Goal: Task Accomplishment & Management: Use online tool/utility

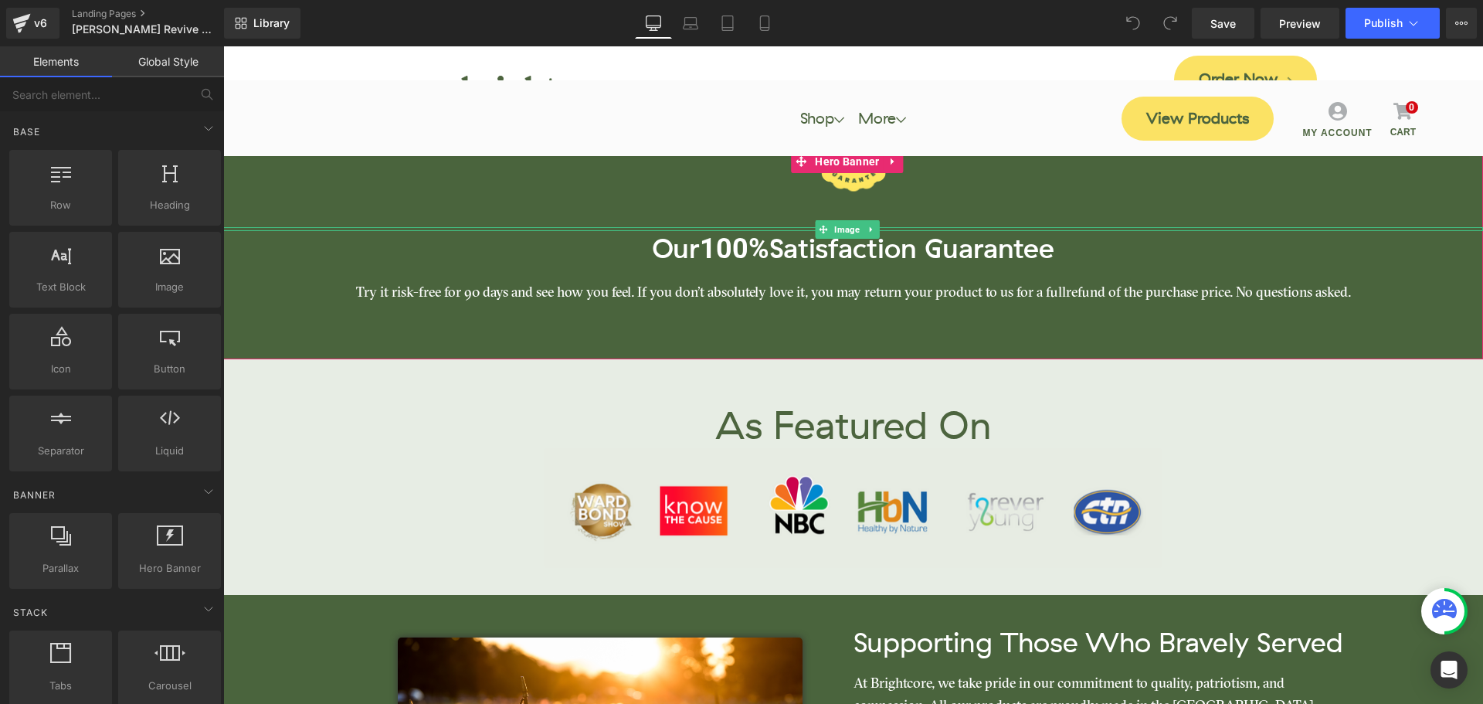
scroll to position [6566, 0]
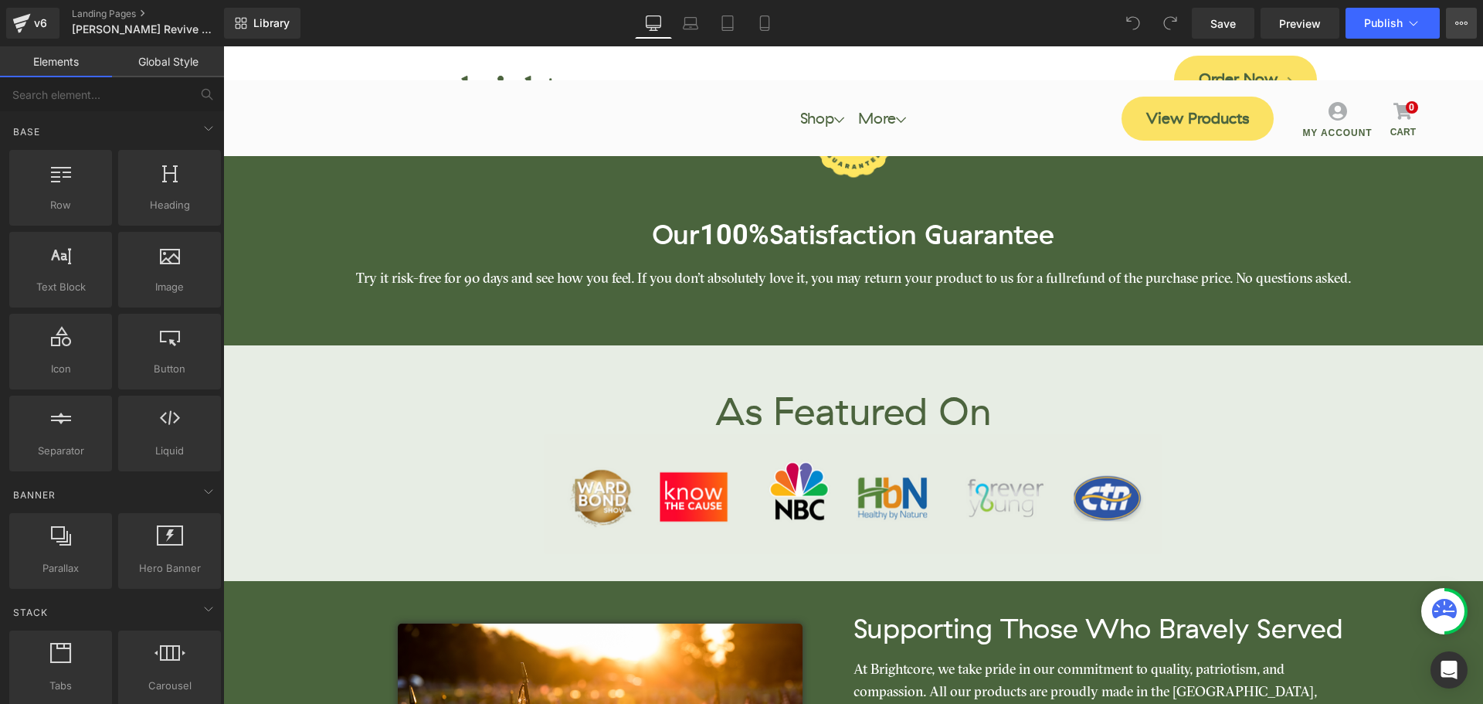
click at [1464, 15] on button "View Live Page View with current Template Save Template to Library Schedule Pub…" at bounding box center [1461, 23] width 31 height 31
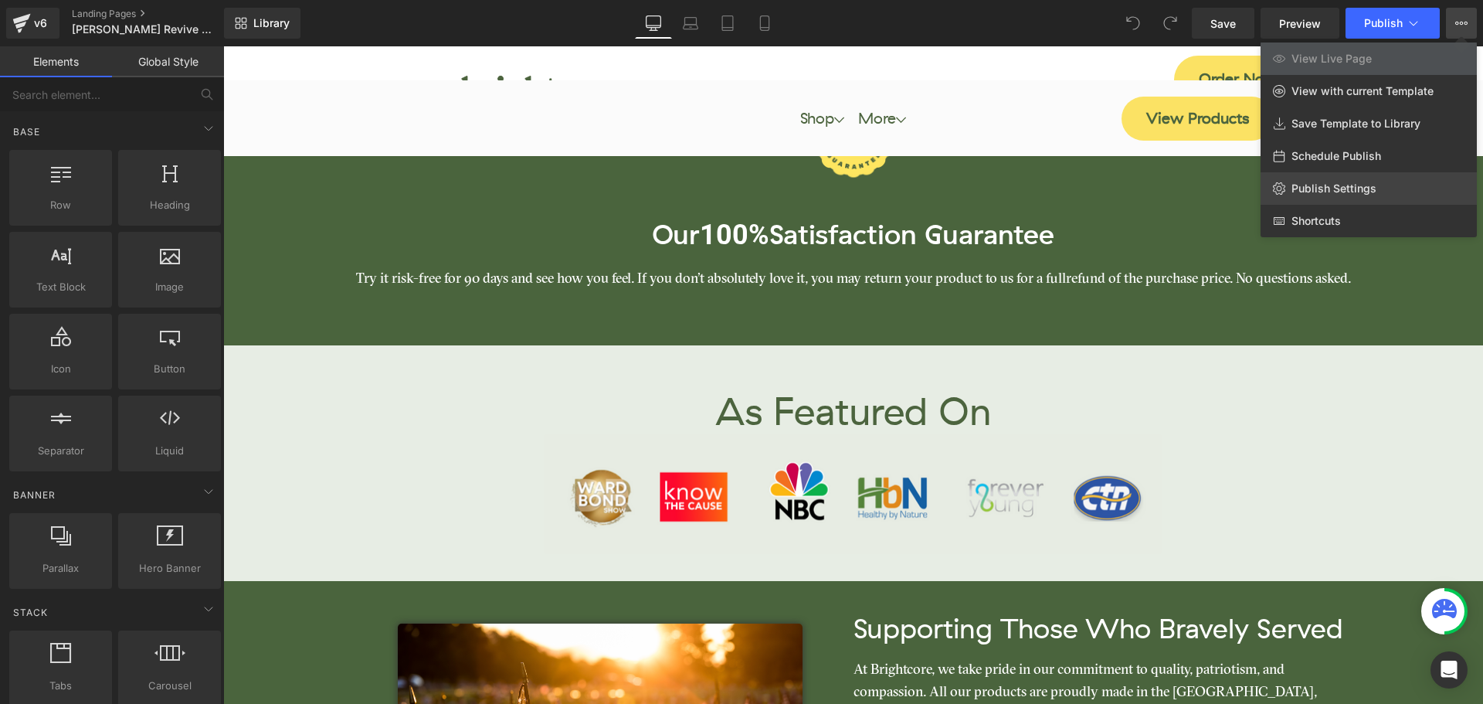
click at [1333, 182] on span "Publish Settings" at bounding box center [1333, 189] width 85 height 14
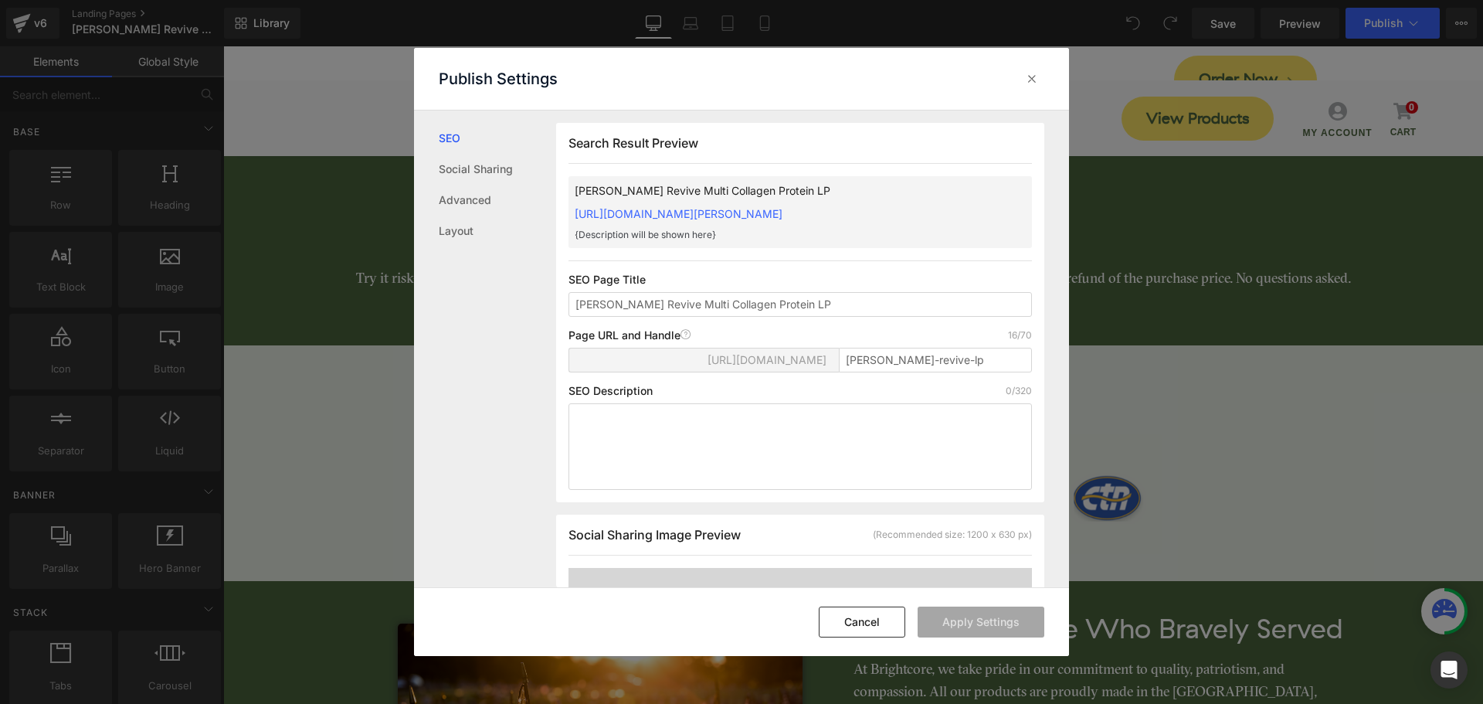
scroll to position [1, 0]
drag, startPoint x: 619, startPoint y: 303, endPoint x: 673, endPoint y: 304, distance: 54.1
click at [673, 304] on input "Loomer Revive Multi Collagen Protein LP" at bounding box center [800, 303] width 463 height 25
click at [1036, 76] on icon at bounding box center [1031, 78] width 15 height 15
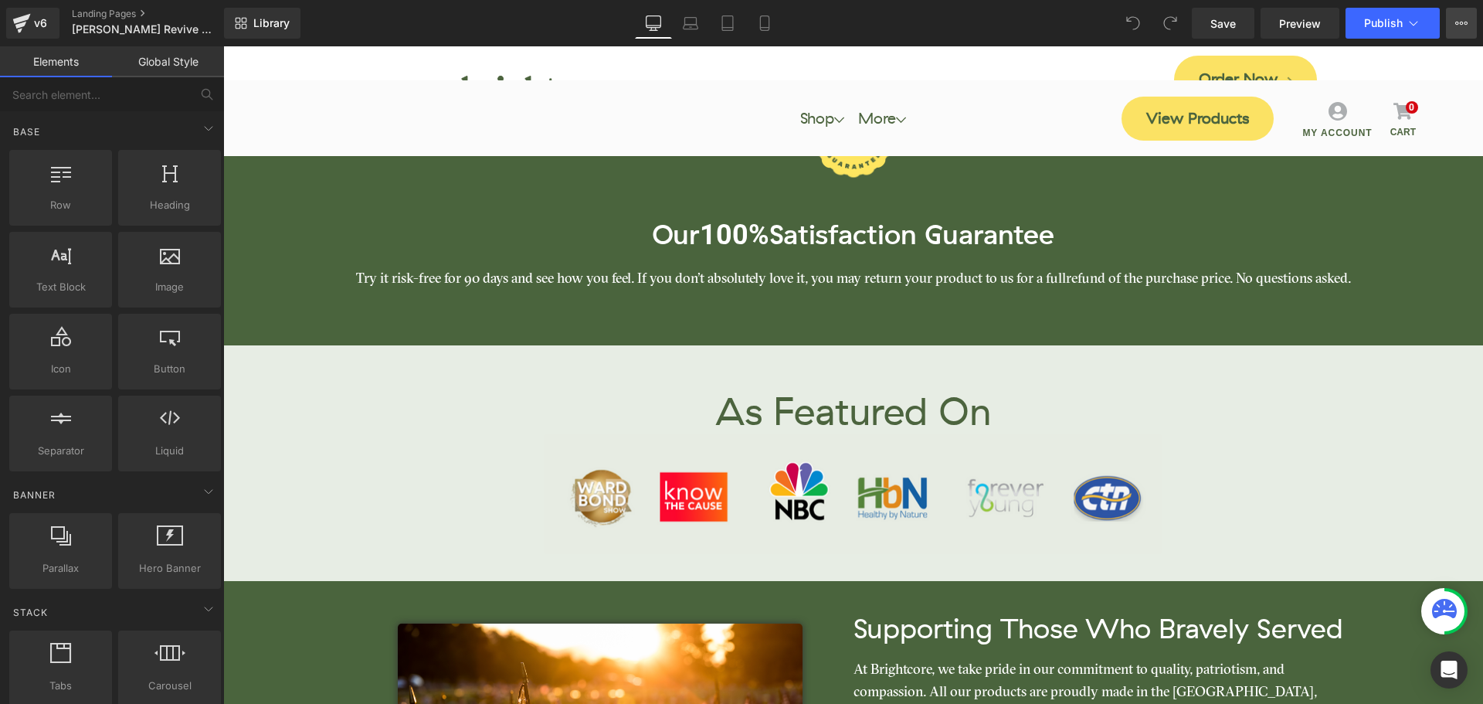
click at [1461, 29] on button "View Live Page View with current Template Save Template to Library Schedule Pub…" at bounding box center [1461, 23] width 31 height 31
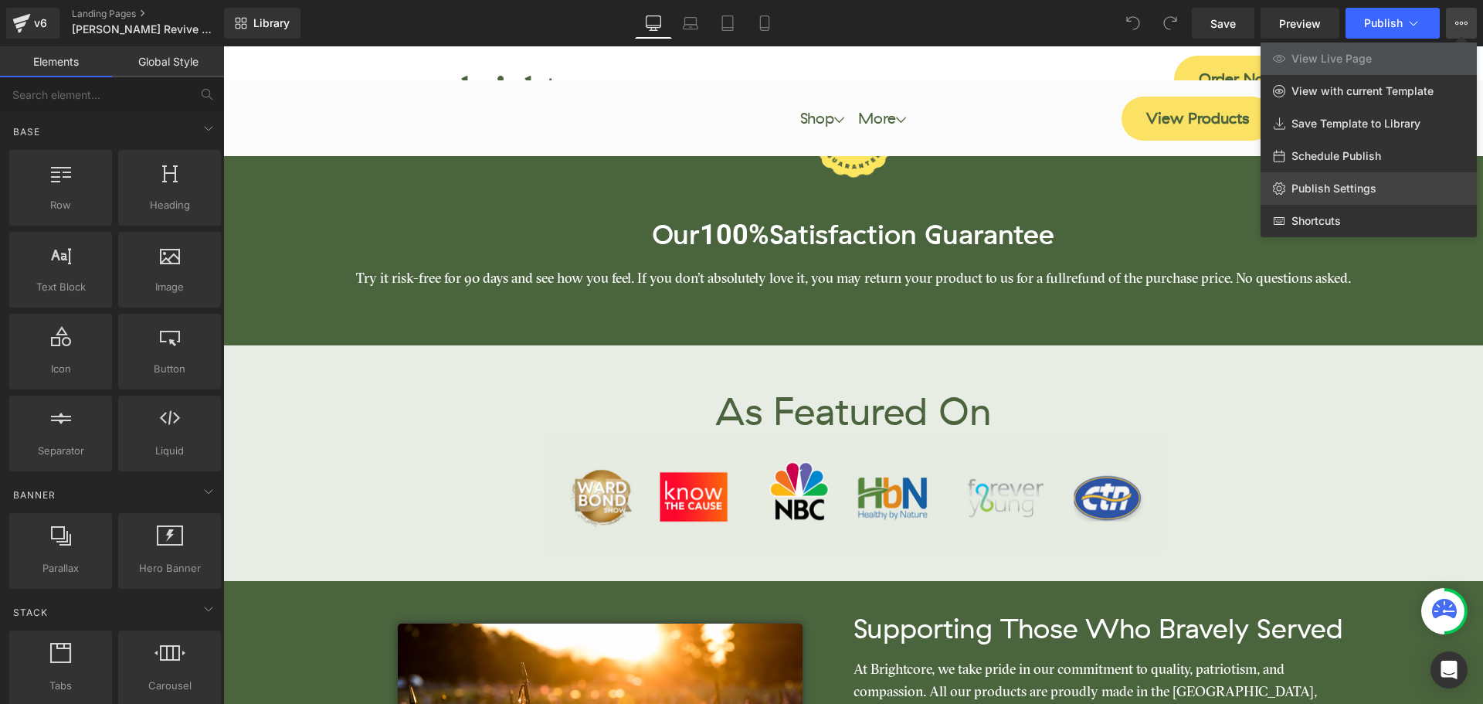
click at [1329, 187] on span "Publish Settings" at bounding box center [1333, 189] width 85 height 14
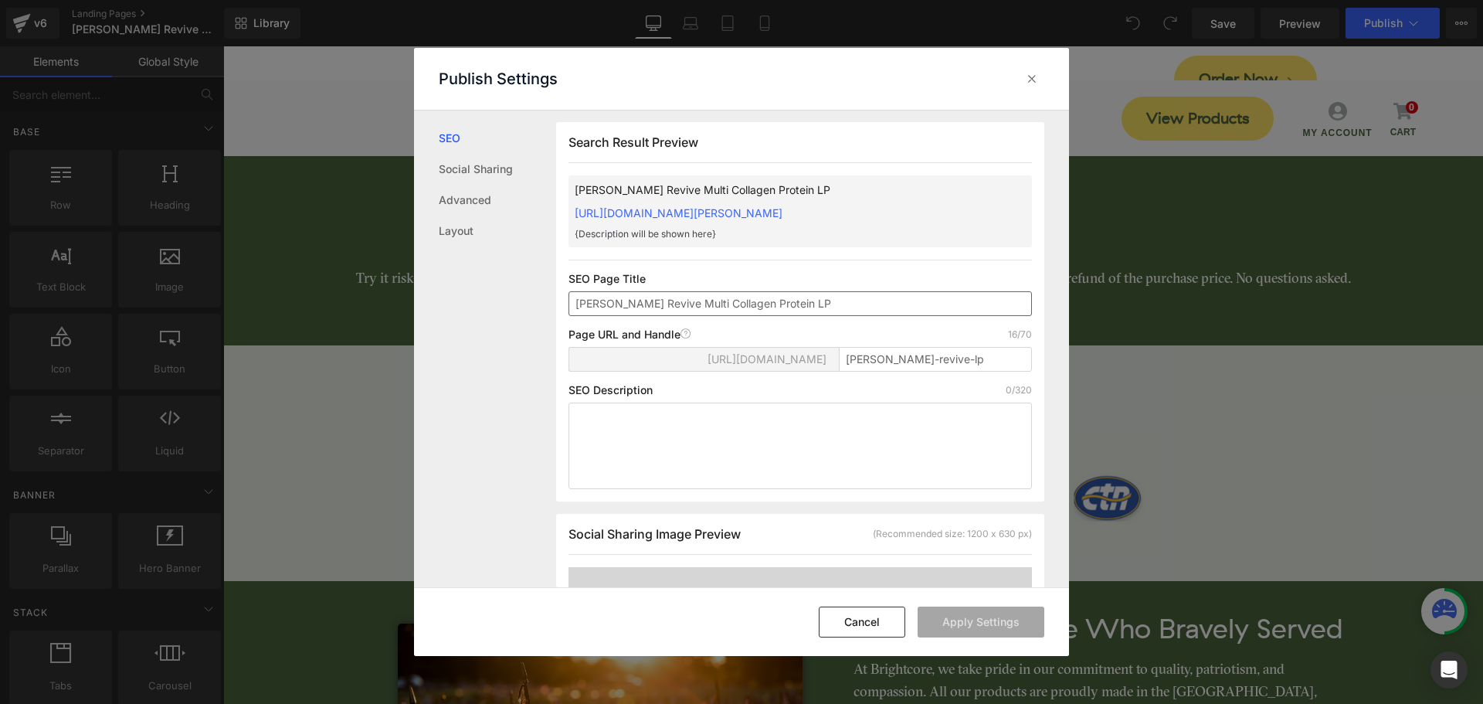
click at [694, 304] on input "Loomer Revive Multi Collagen Protein LP" at bounding box center [800, 303] width 463 height 25
drag, startPoint x: 646, startPoint y: 303, endPoint x: 571, endPoint y: 271, distance: 81.3
click at [505, 304] on div "SEO Social Sharing Advanced Layout Search Result Preview Red Pill News - Kimchi…" at bounding box center [741, 348] width 655 height 477
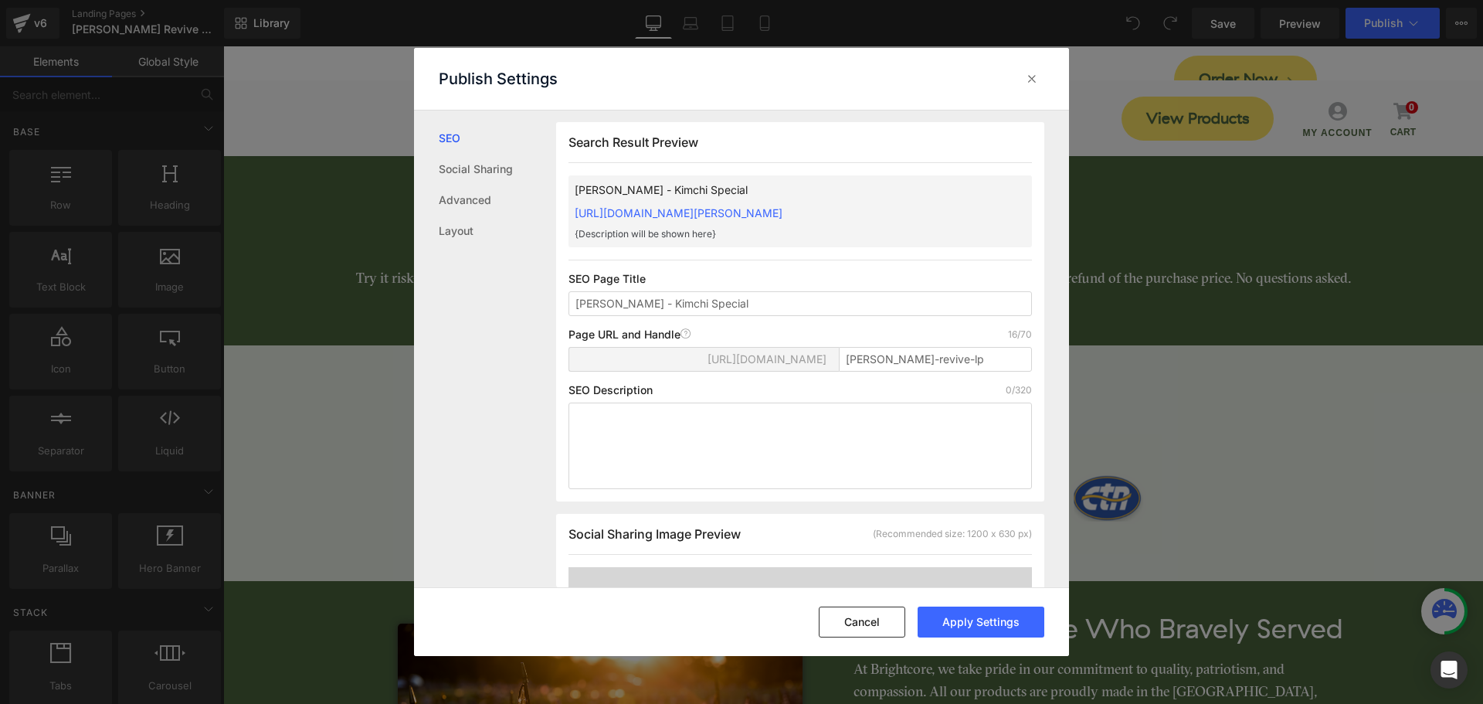
type input "Loomer - Kimchi Special"
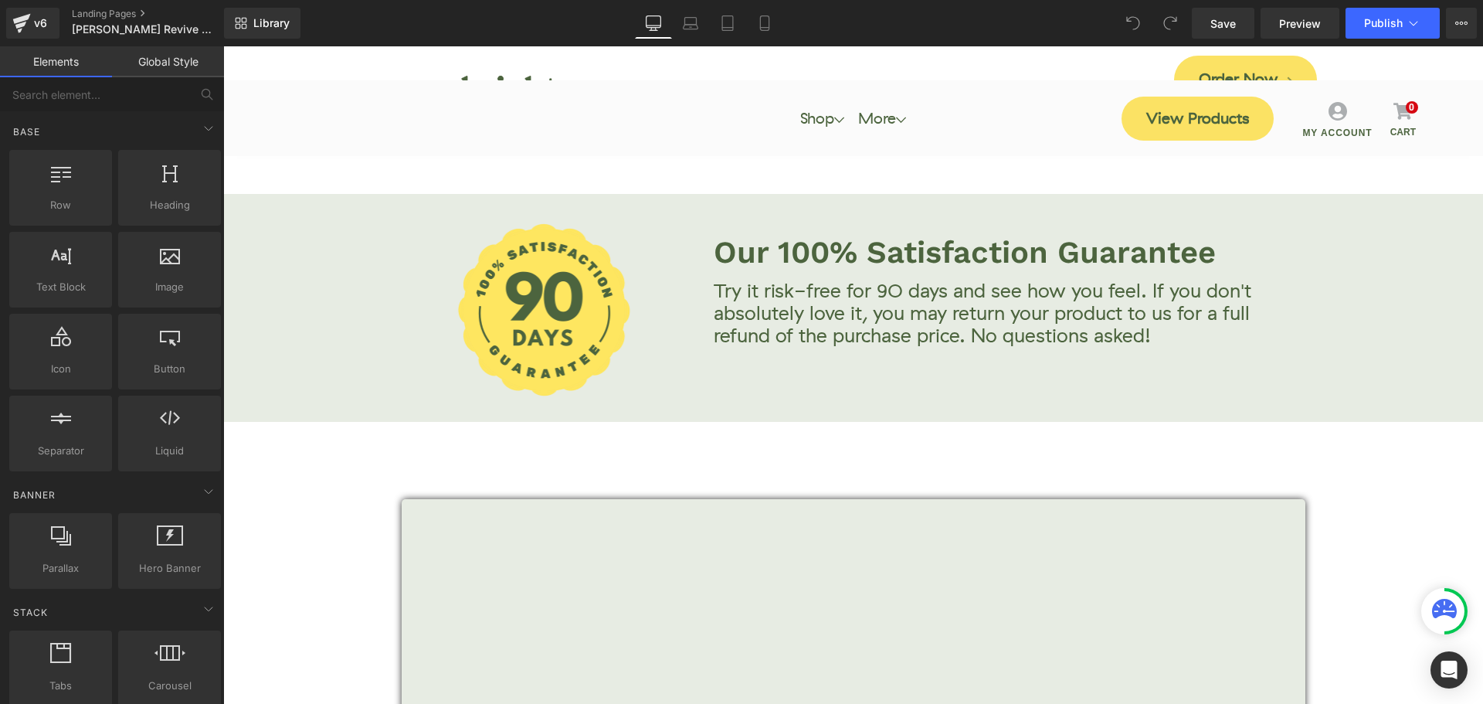
scroll to position [232, 0]
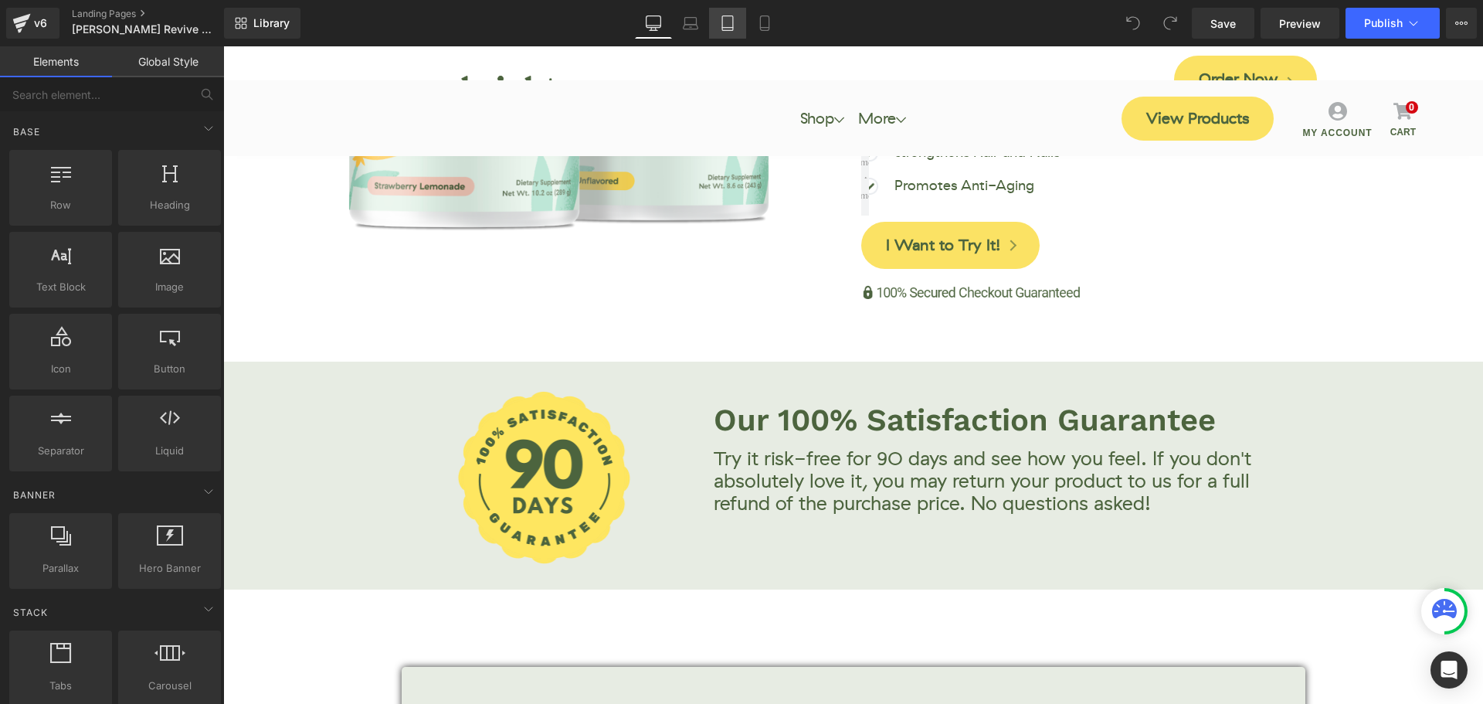
click at [724, 26] on icon at bounding box center [727, 22] width 15 height 15
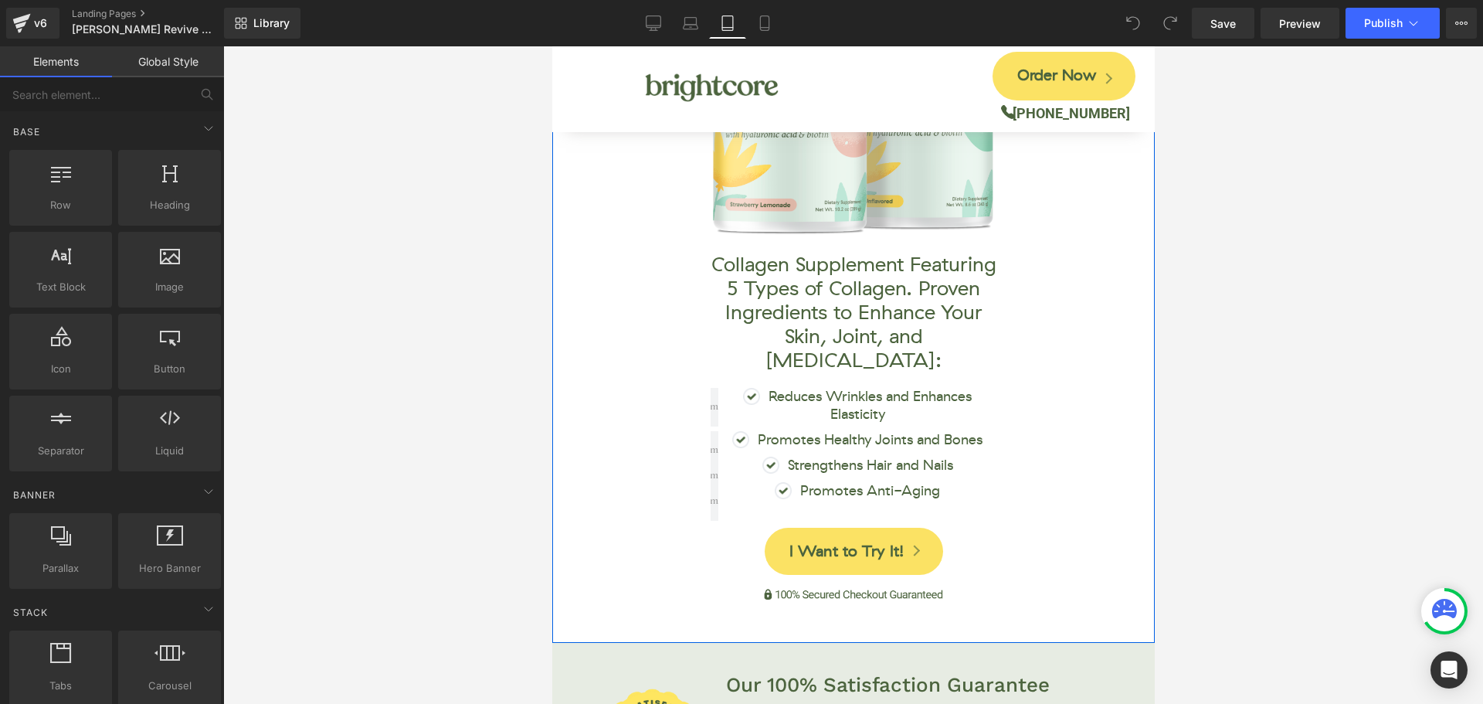
scroll to position [0, 0]
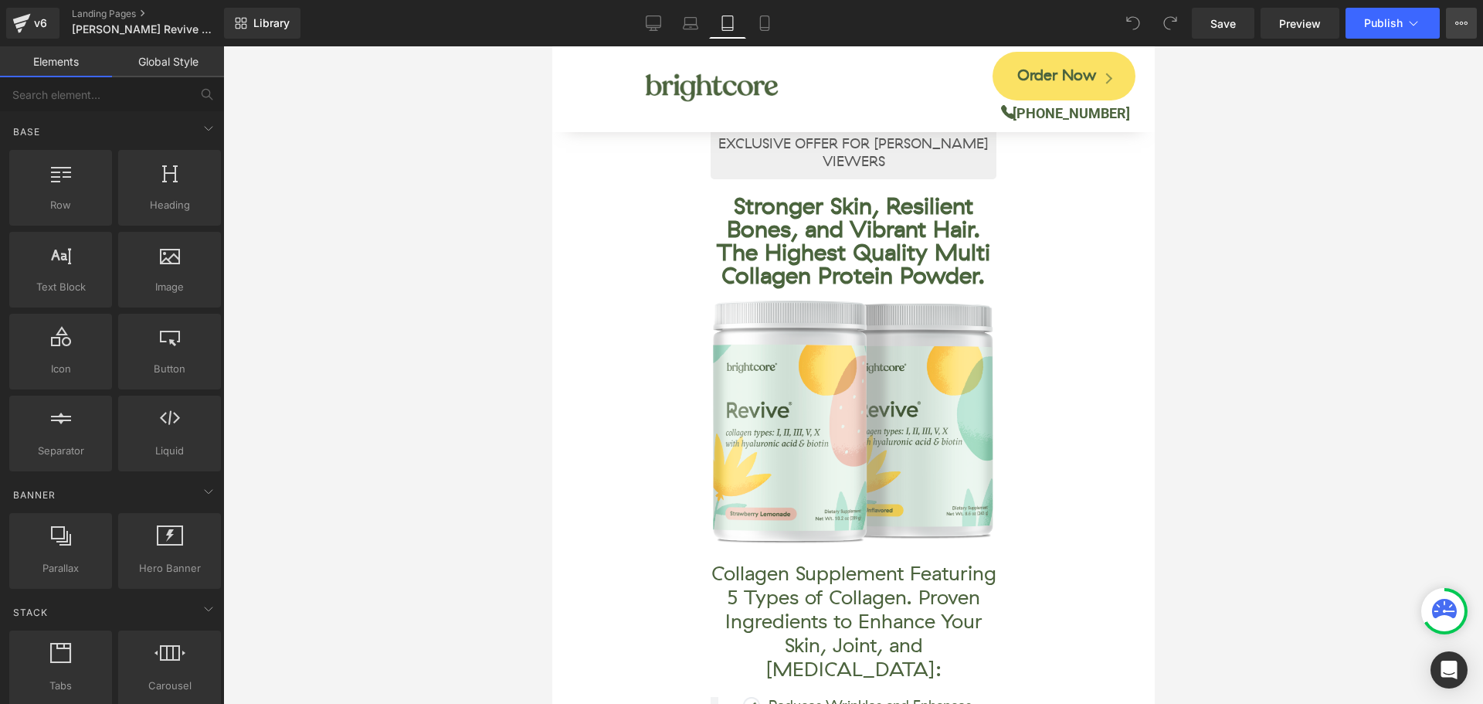
click at [1461, 20] on icon at bounding box center [1461, 23] width 12 height 12
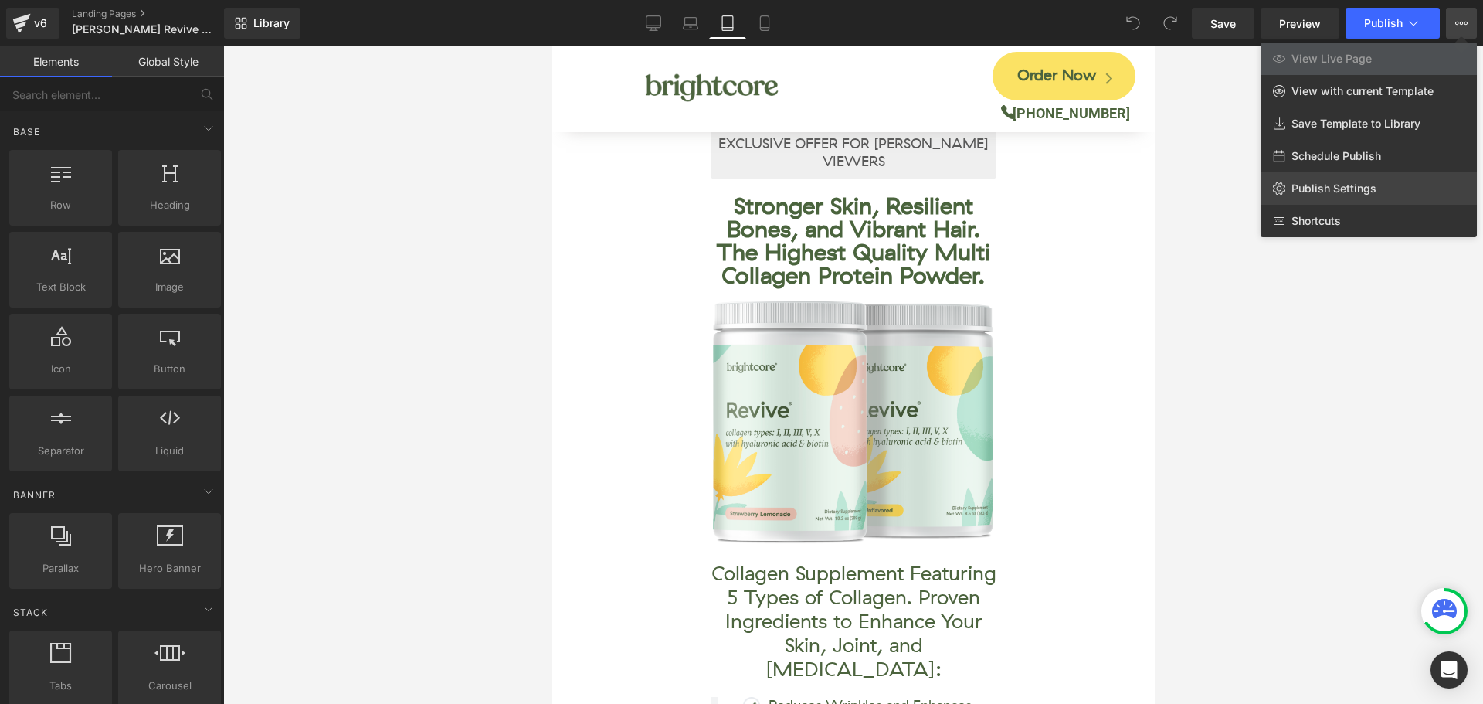
click at [1336, 183] on span "Publish Settings" at bounding box center [1333, 189] width 85 height 14
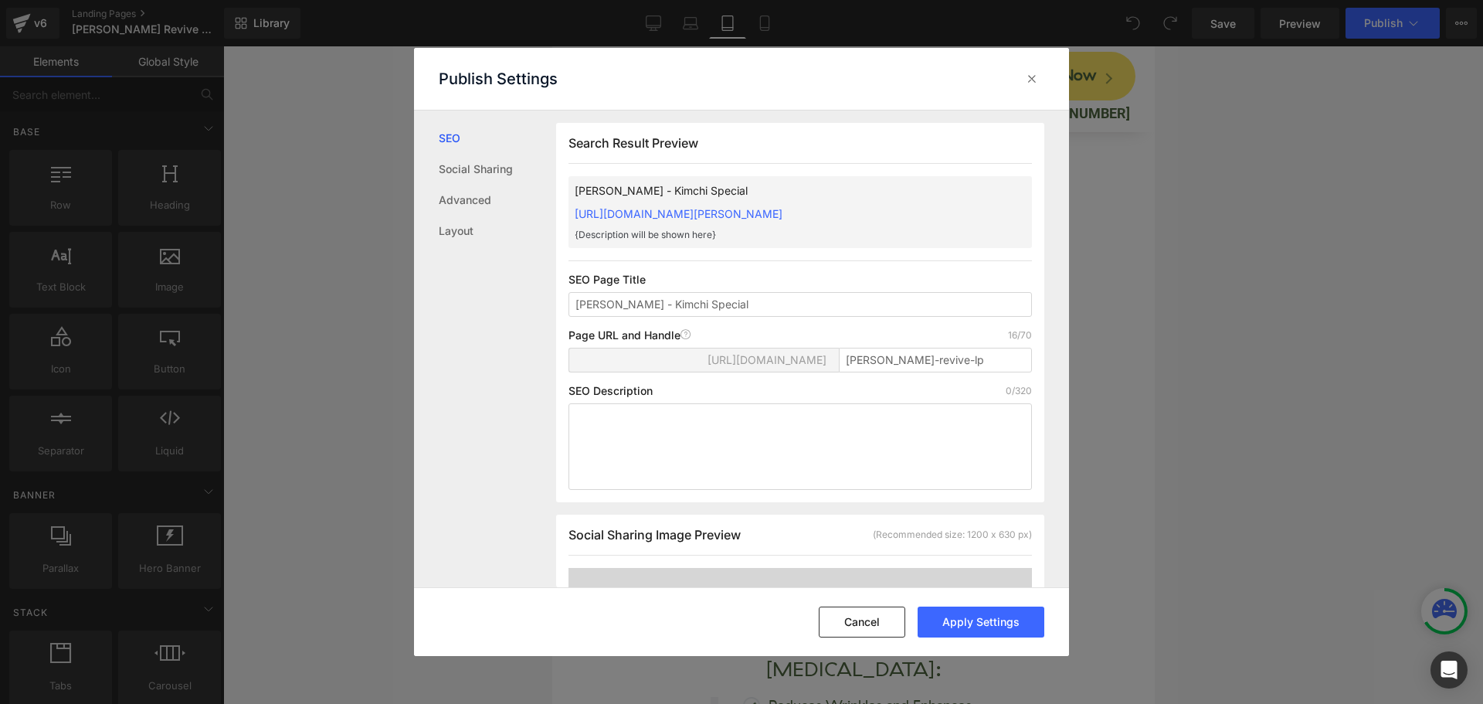
scroll to position [1, 0]
click at [1036, 83] on icon at bounding box center [1031, 78] width 15 height 15
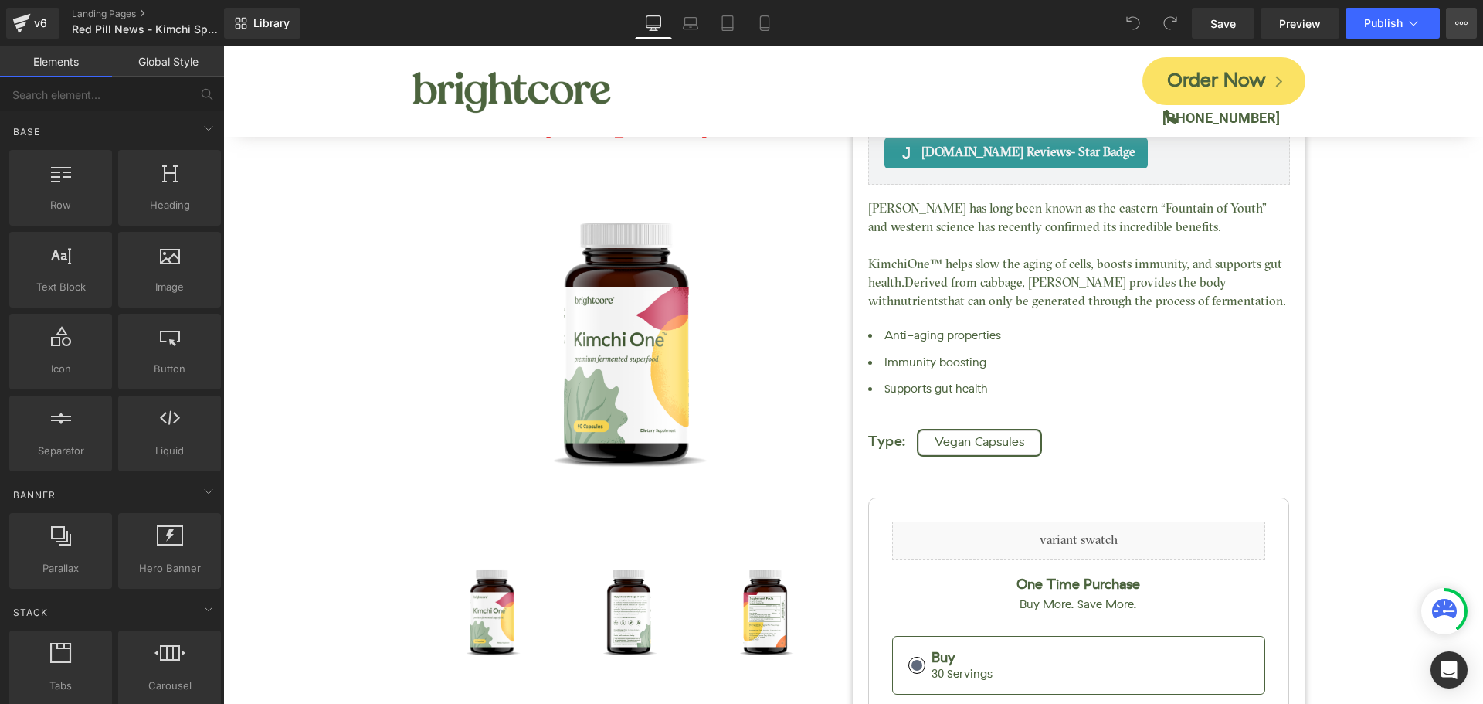
click at [1460, 19] on icon at bounding box center [1461, 23] width 12 height 12
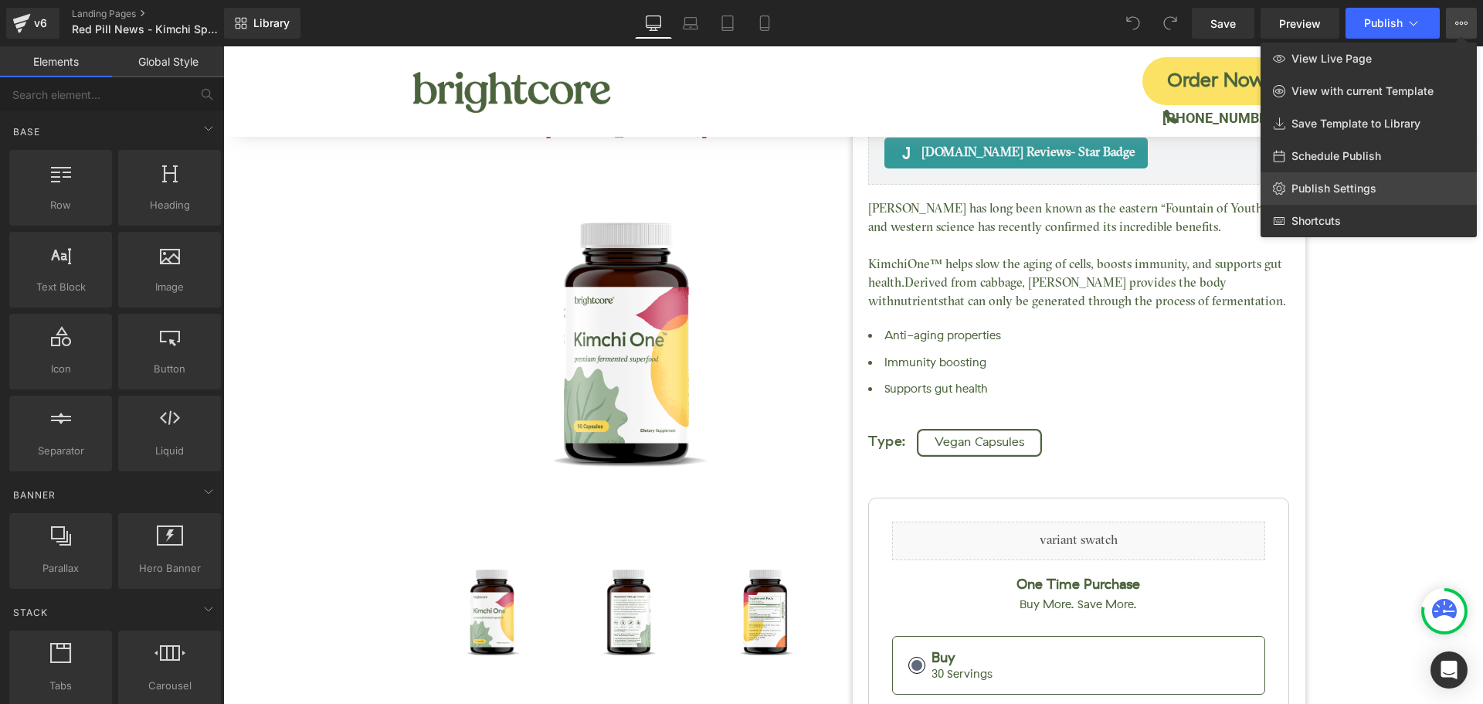
click at [1328, 185] on span "Publish Settings" at bounding box center [1333, 189] width 85 height 14
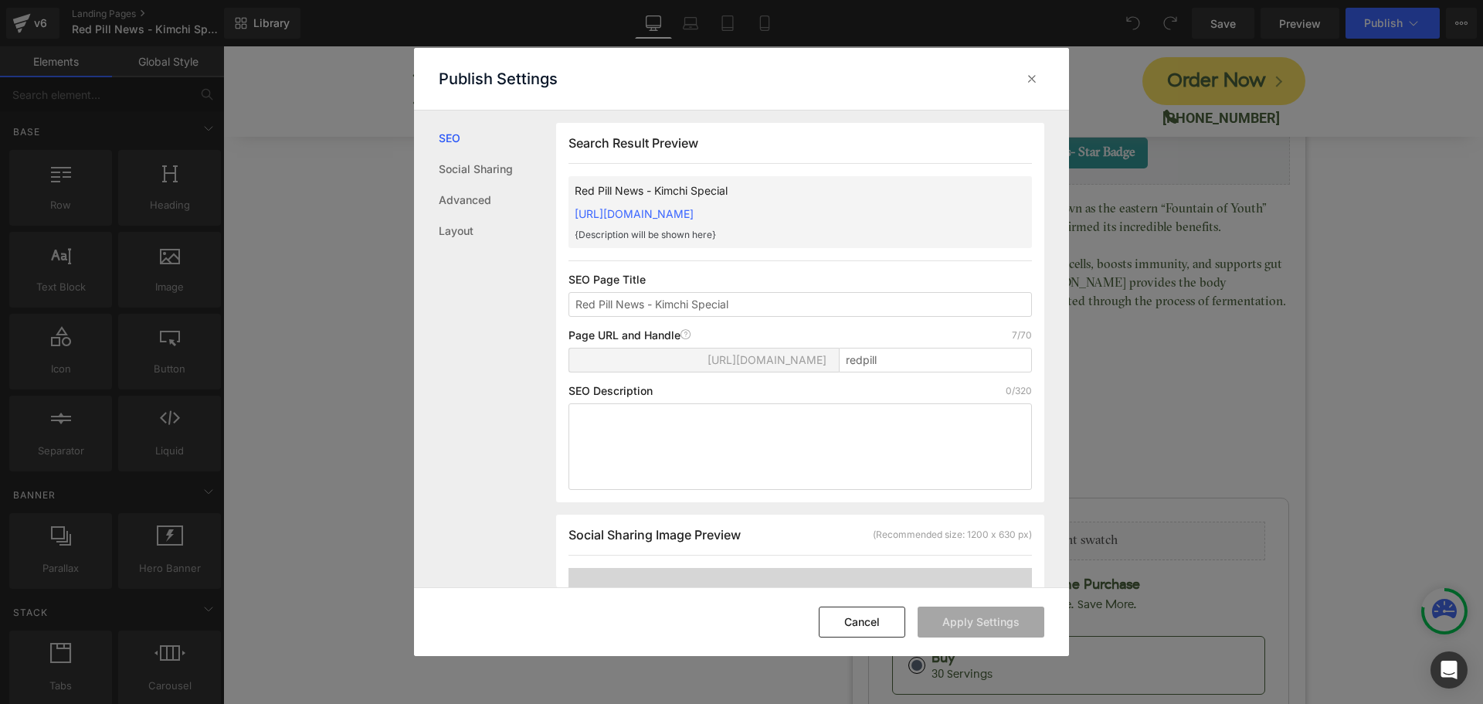
scroll to position [1, 0]
click at [722, 306] on input "Red Pill News - Kimchi Special" at bounding box center [800, 303] width 463 height 25
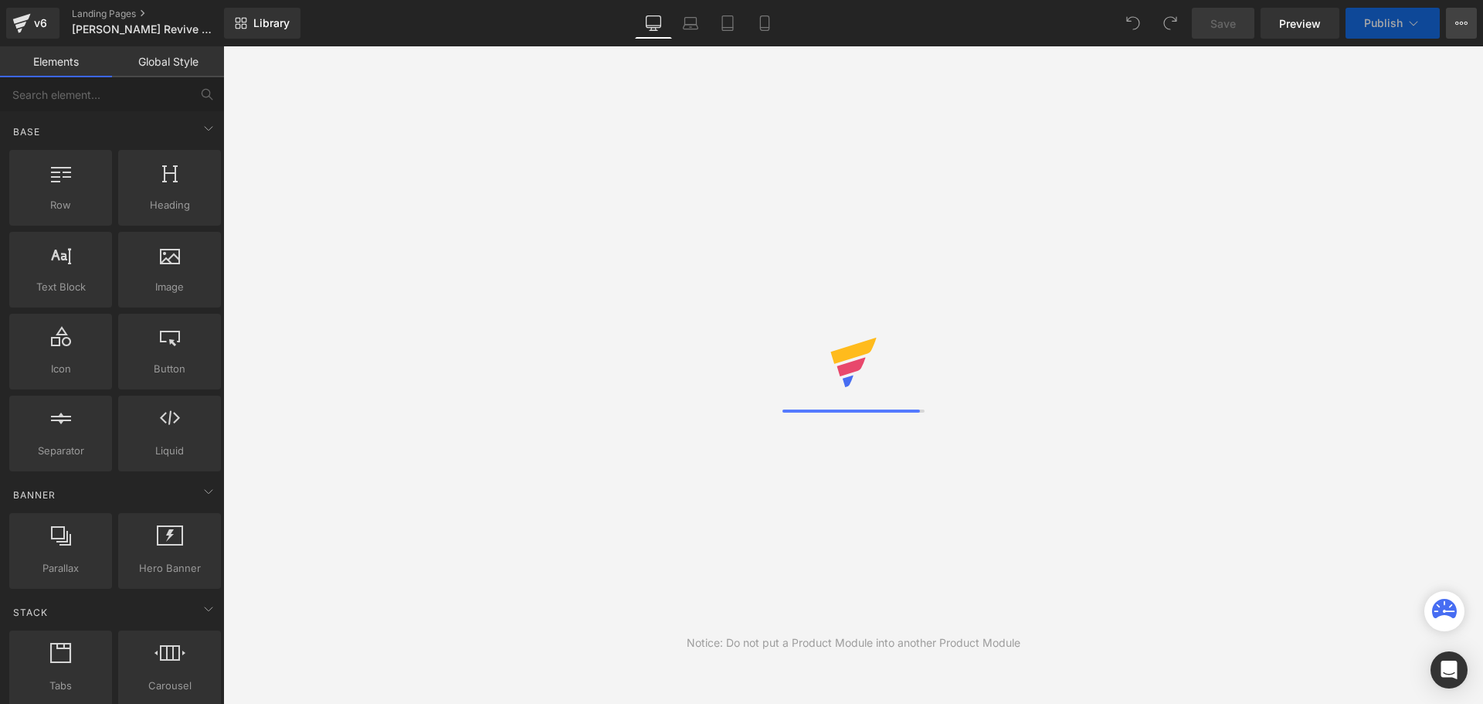
drag, startPoint x: 1459, startPoint y: 29, endPoint x: 1449, endPoint y: 29, distance: 10.0
click at [1459, 29] on icon at bounding box center [1461, 23] width 12 height 12
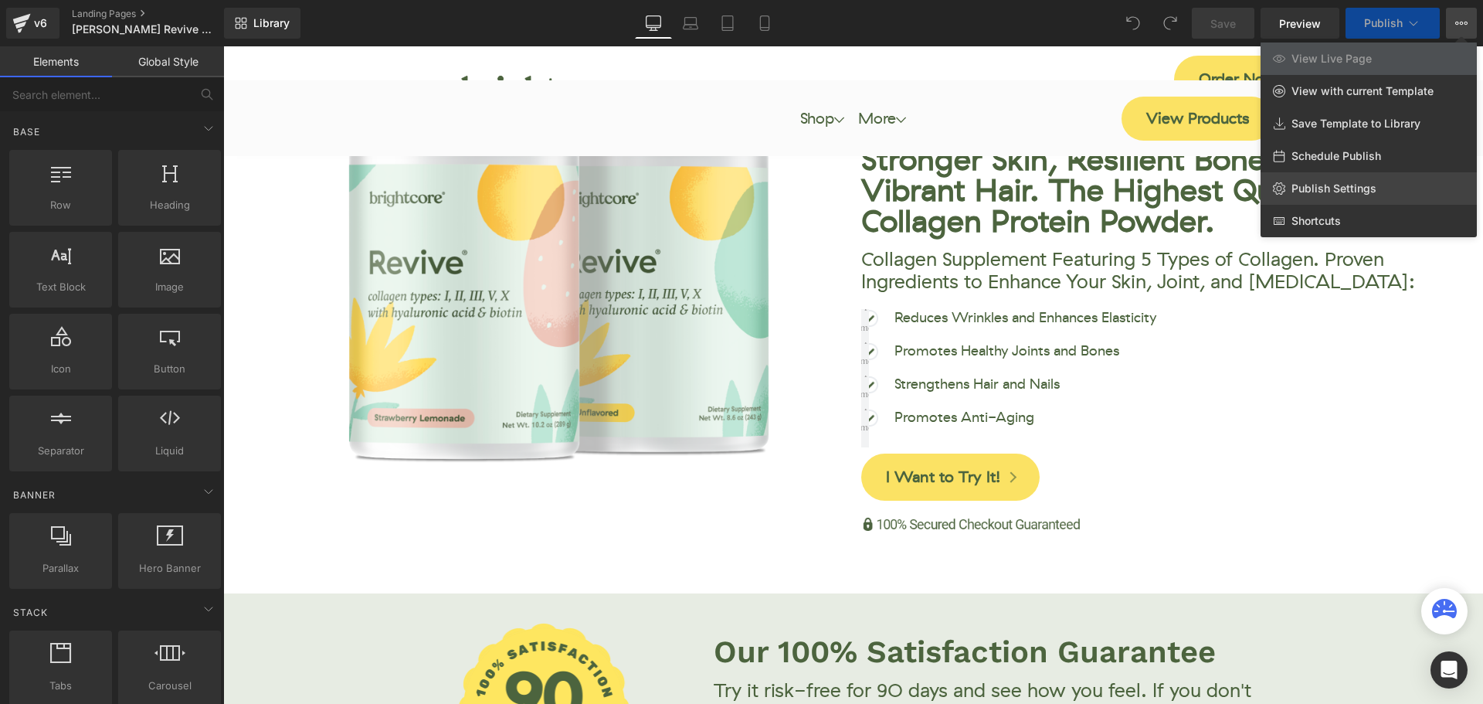
click at [1338, 184] on span "Publish Settings" at bounding box center [1333, 189] width 85 height 14
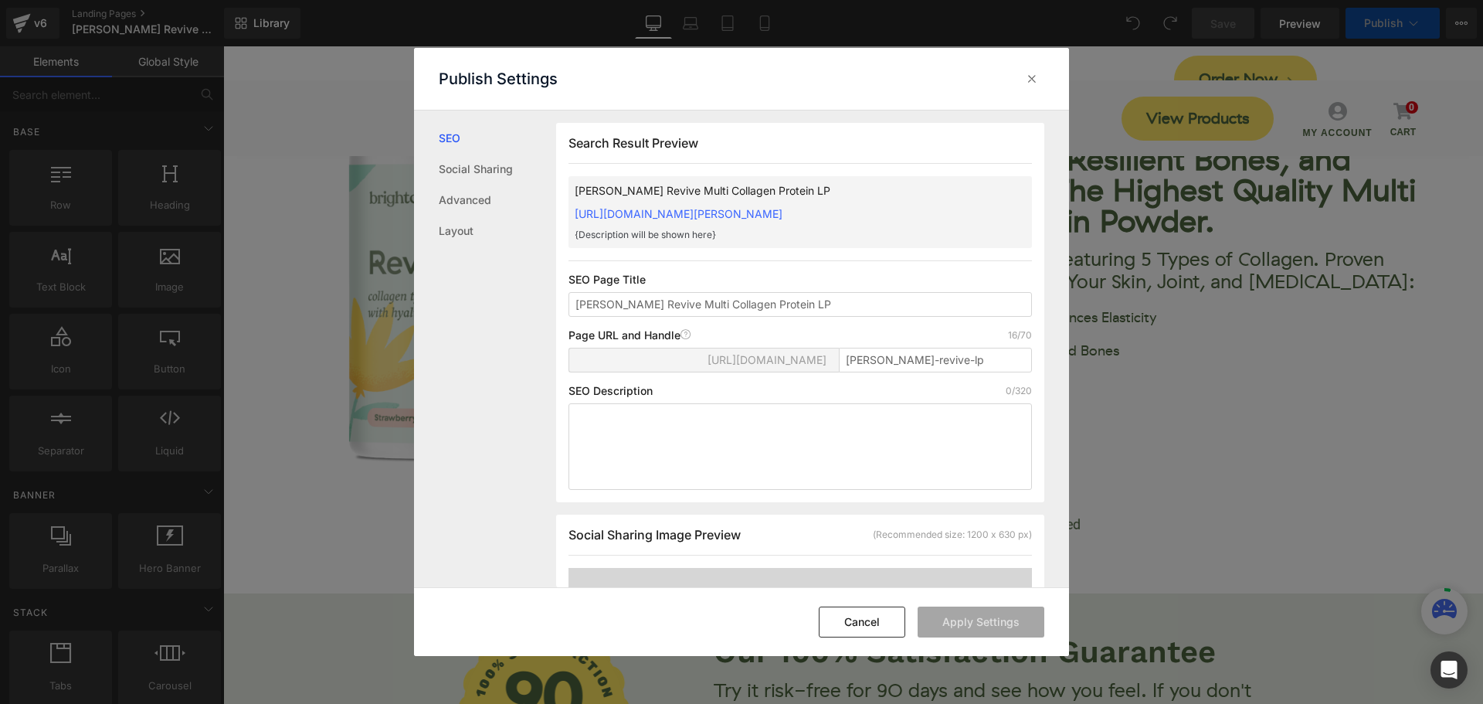
scroll to position [1, 0]
click at [1034, 76] on icon at bounding box center [1031, 78] width 15 height 15
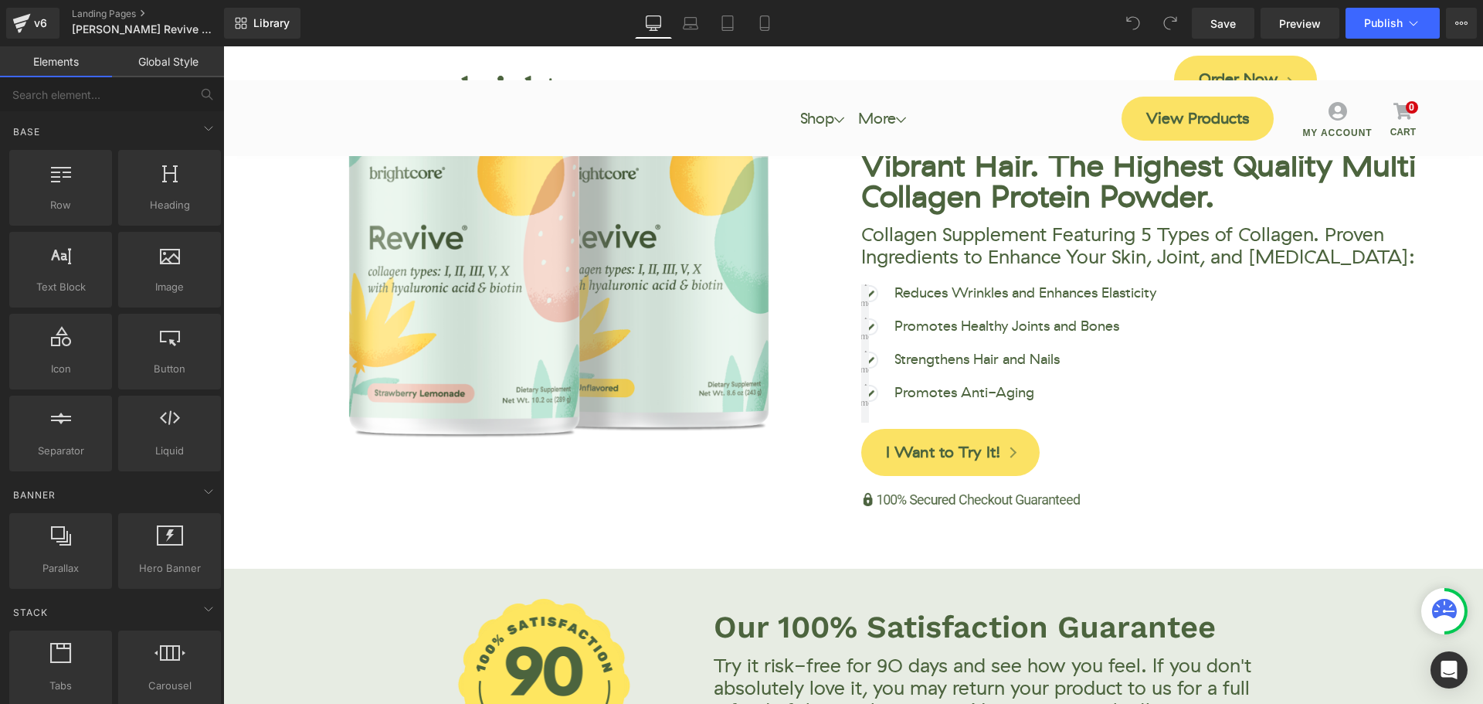
scroll to position [0, 0]
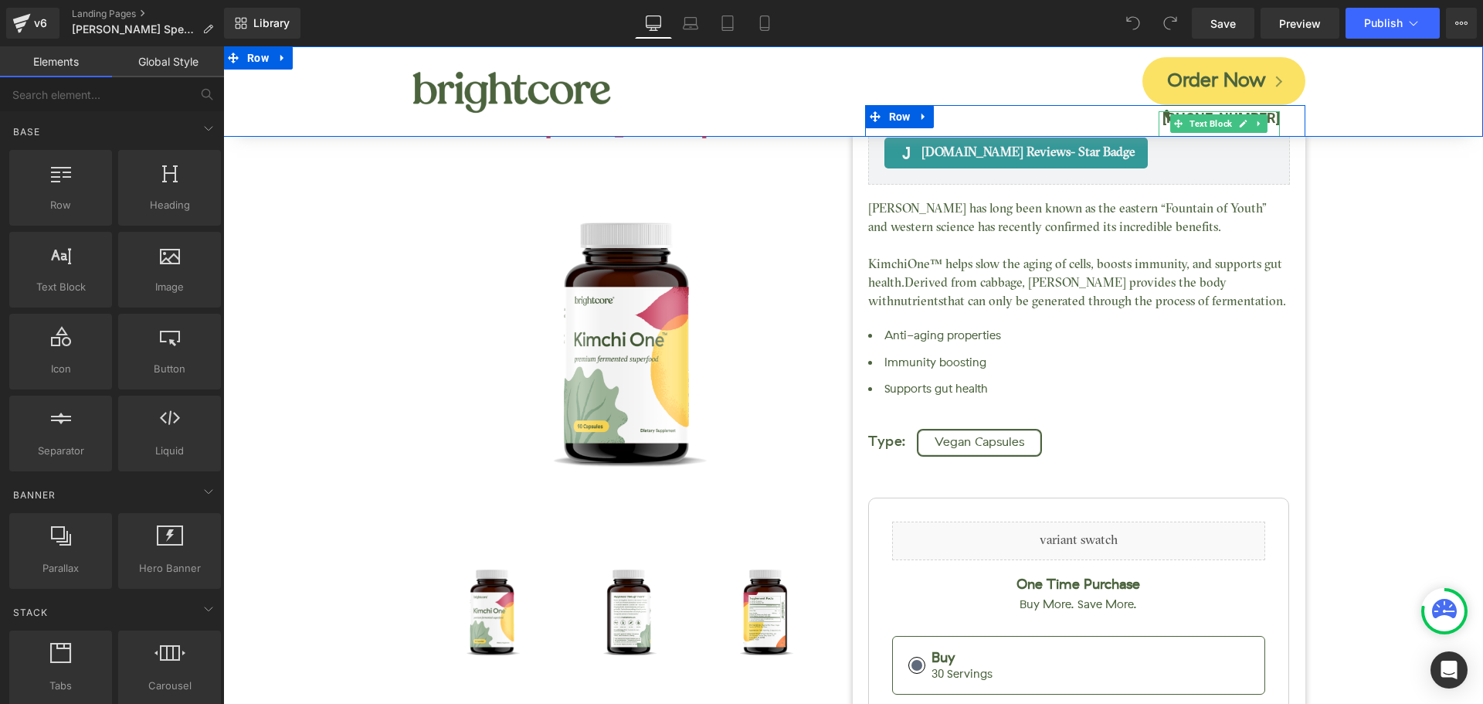
click at [1268, 116] on b "[PHONE_NUMBER]" at bounding box center [1221, 118] width 117 height 16
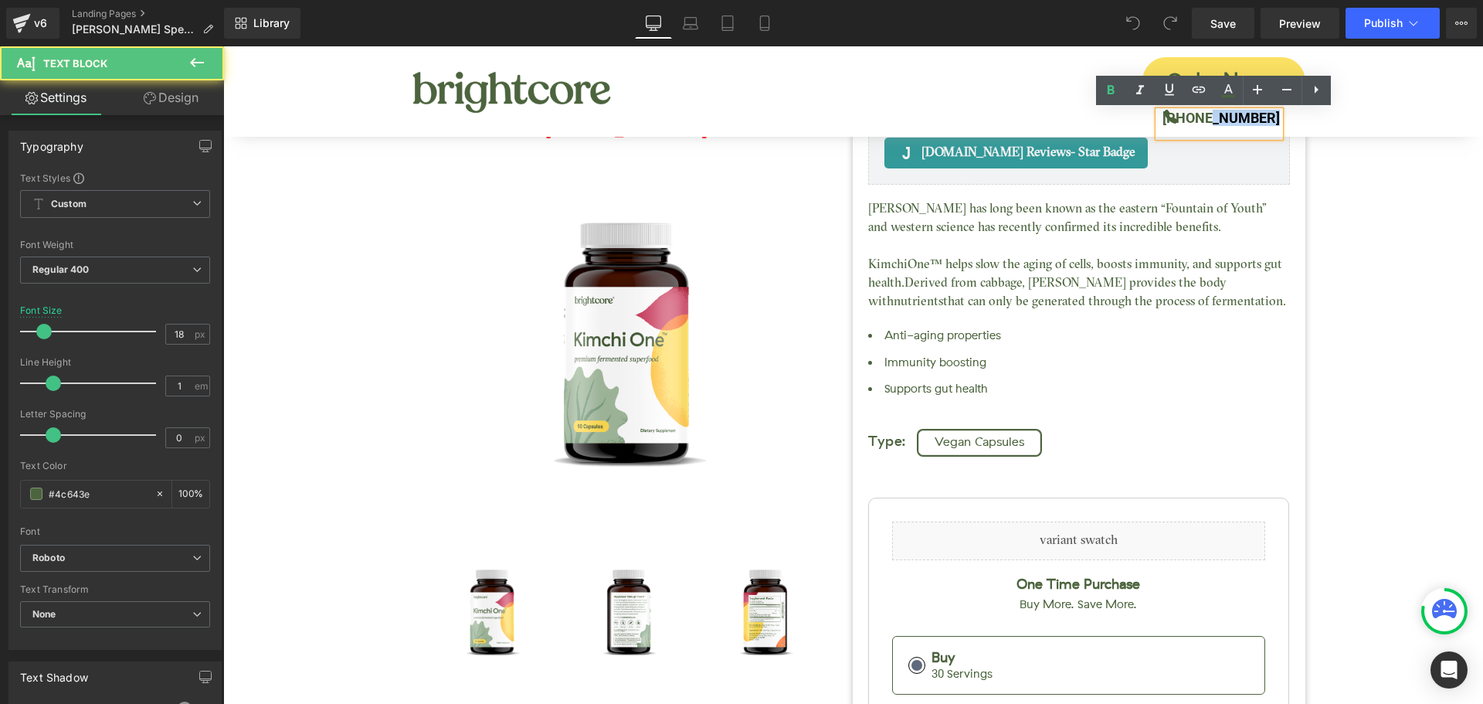
drag, startPoint x: 1213, startPoint y: 117, endPoint x: 1277, endPoint y: 121, distance: 63.5
click at [1277, 121] on div "[PHONE_NUMBER]" at bounding box center [1220, 123] width 122 height 25
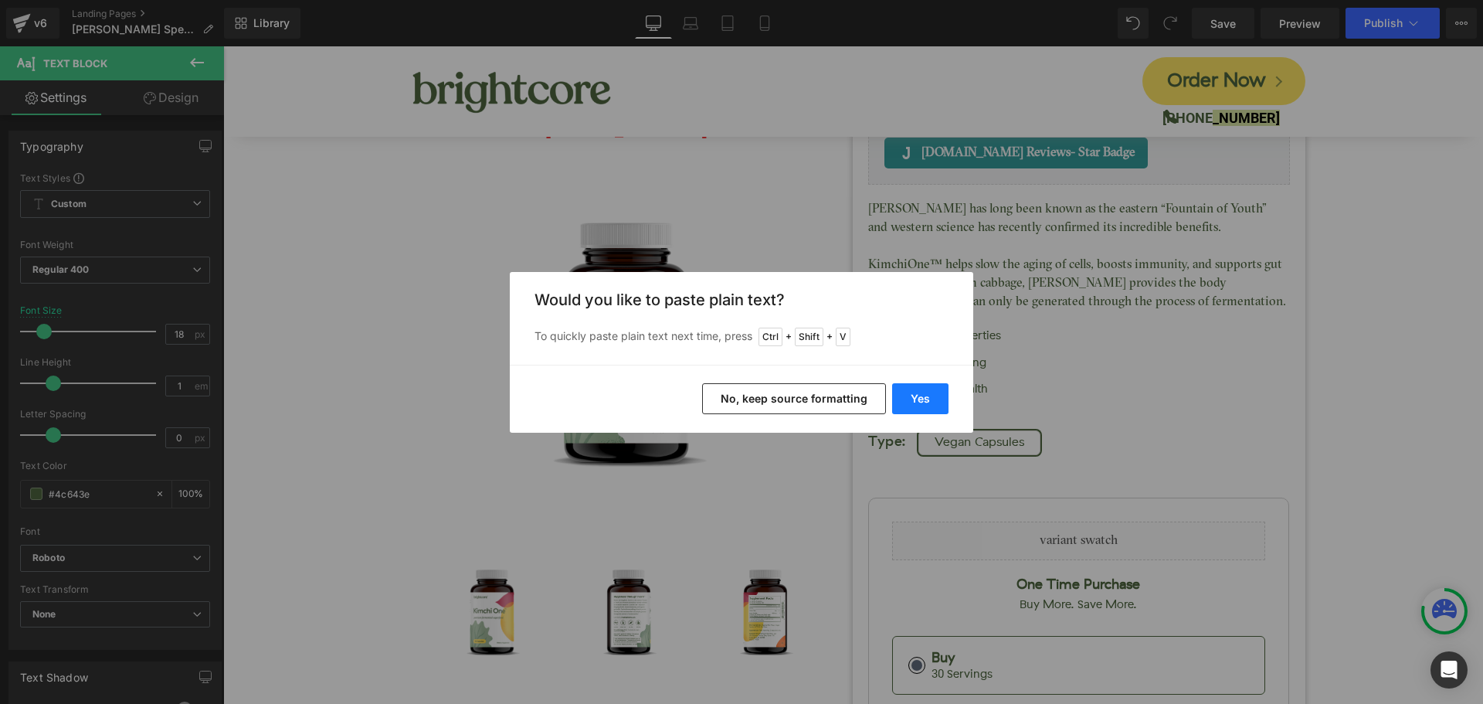
click at [937, 402] on button "Yes" at bounding box center [920, 398] width 56 height 31
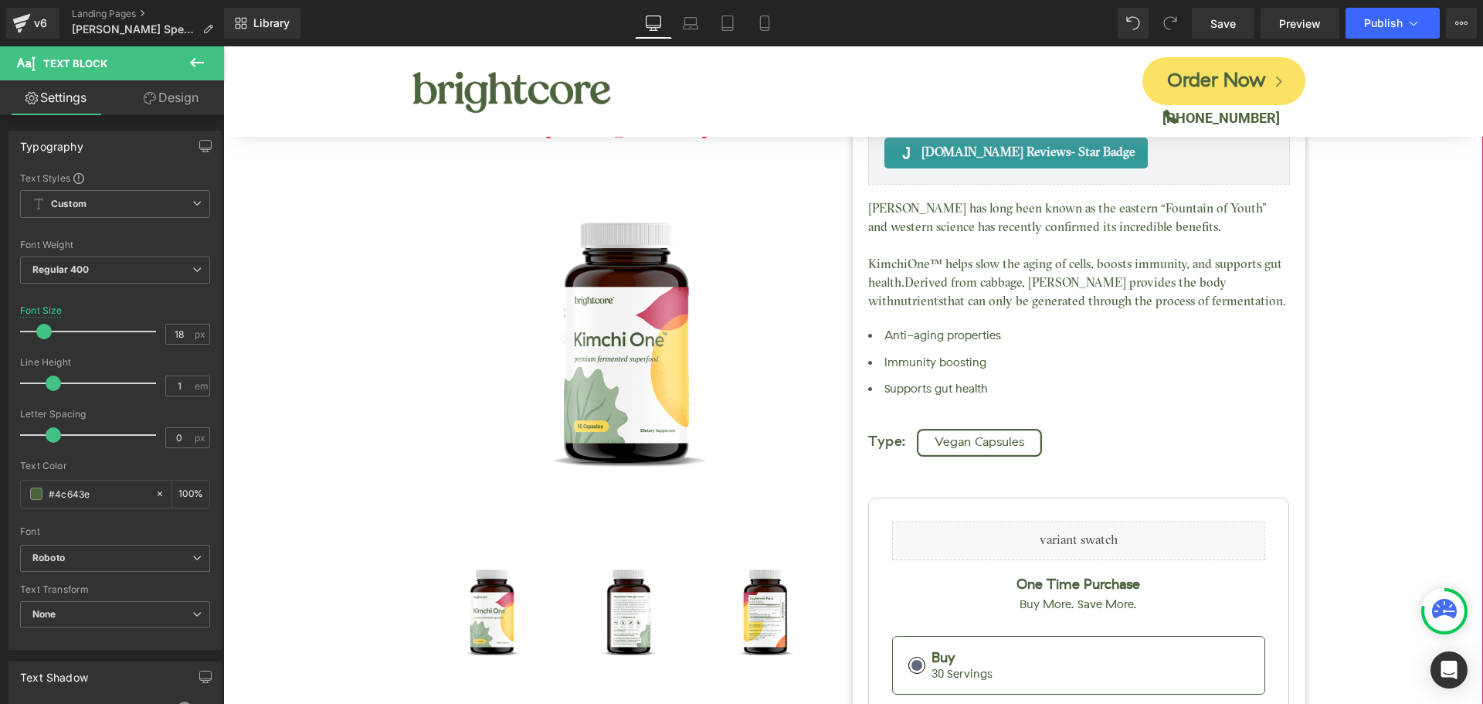
click at [1348, 324] on div "Kimchi One™ (P) Title [DOMAIN_NAME] Reviews - Star Badge [DOMAIN_NAME] Reviews …" at bounding box center [853, 536] width 1244 height 1096
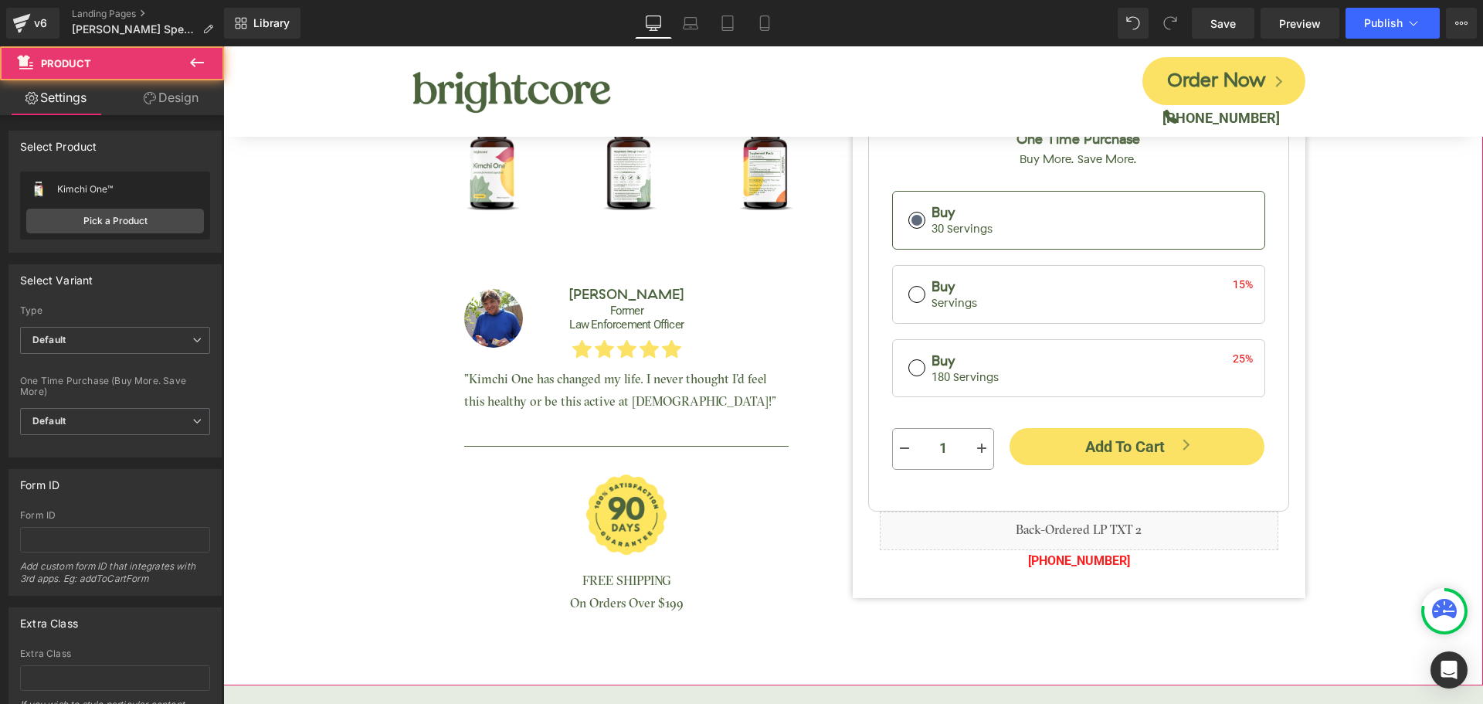
scroll to position [618, 0]
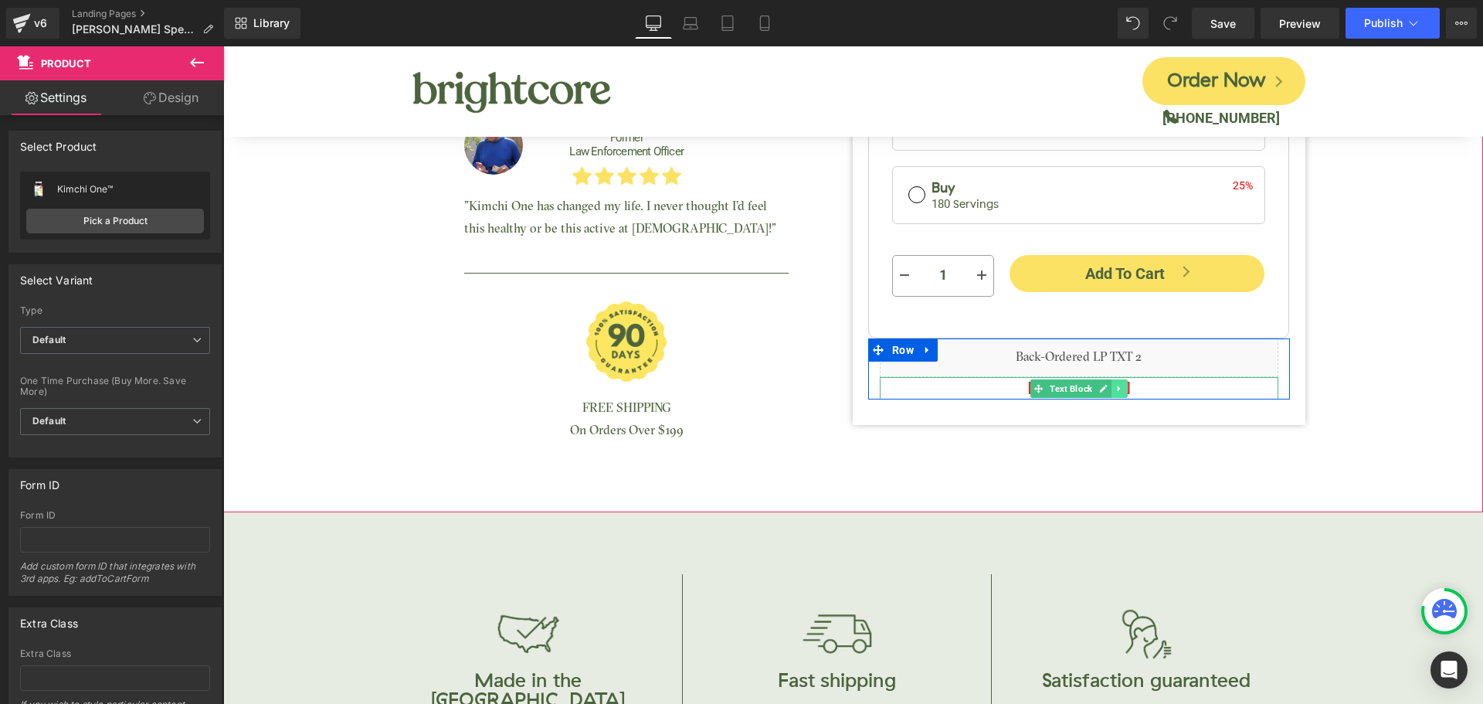
click at [1112, 383] on link at bounding box center [1120, 388] width 16 height 19
click at [1171, 392] on div "Liquid [PHONE_NUMBER] Text [GEOGRAPHIC_DATA]" at bounding box center [1079, 368] width 422 height 61
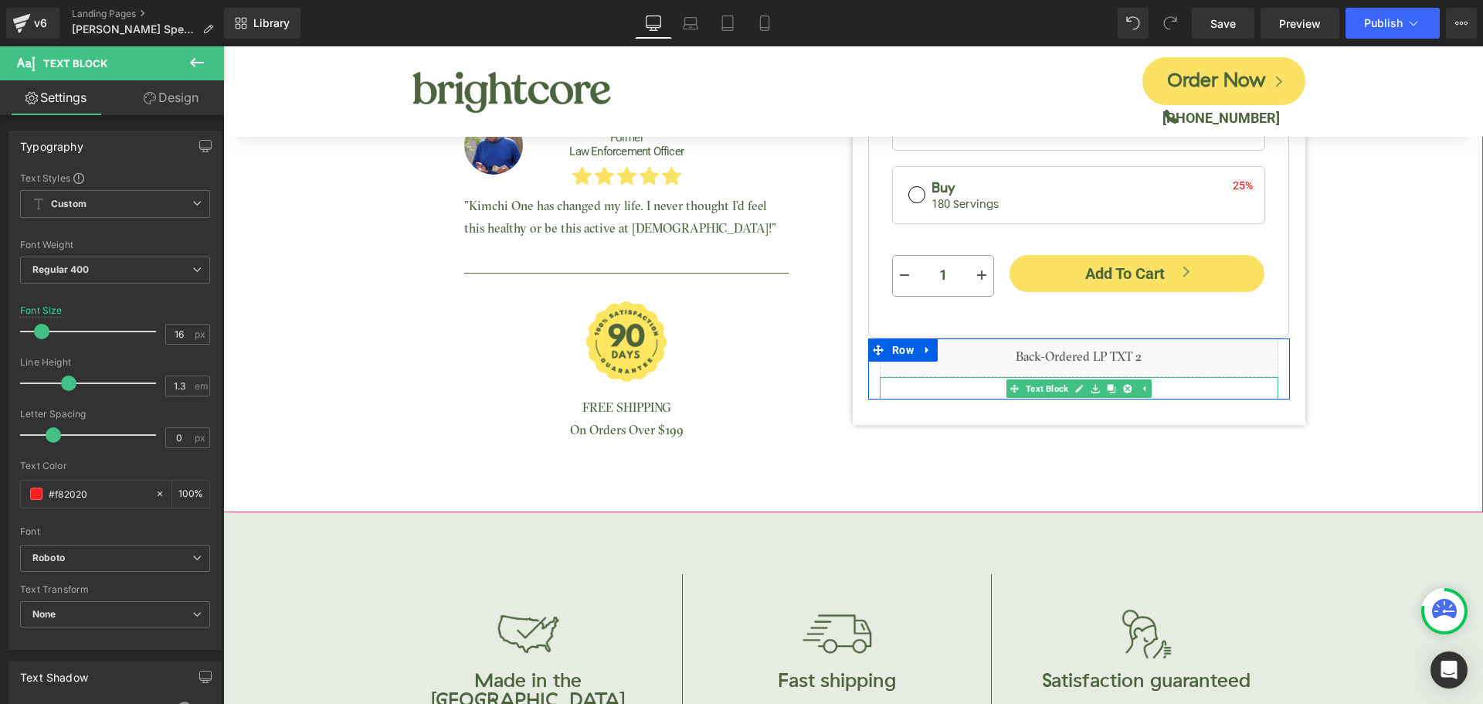
click at [1183, 382] on p "[PHONE_NUMBER]" at bounding box center [1079, 388] width 399 height 22
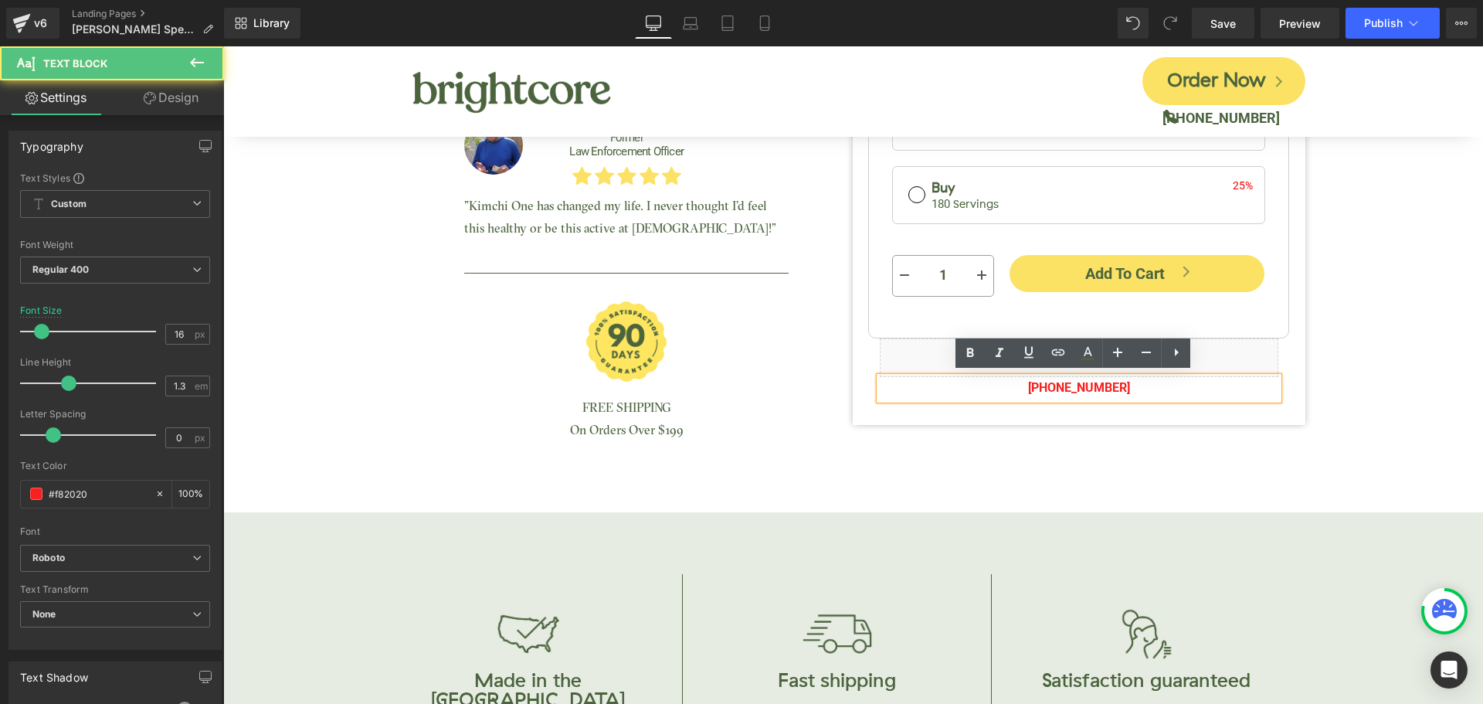
drag, startPoint x: 1064, startPoint y: 382, endPoint x: 1142, endPoint y: 392, distance: 79.4
click at [1142, 393] on p "[PHONE_NUMBER]" at bounding box center [1079, 388] width 399 height 22
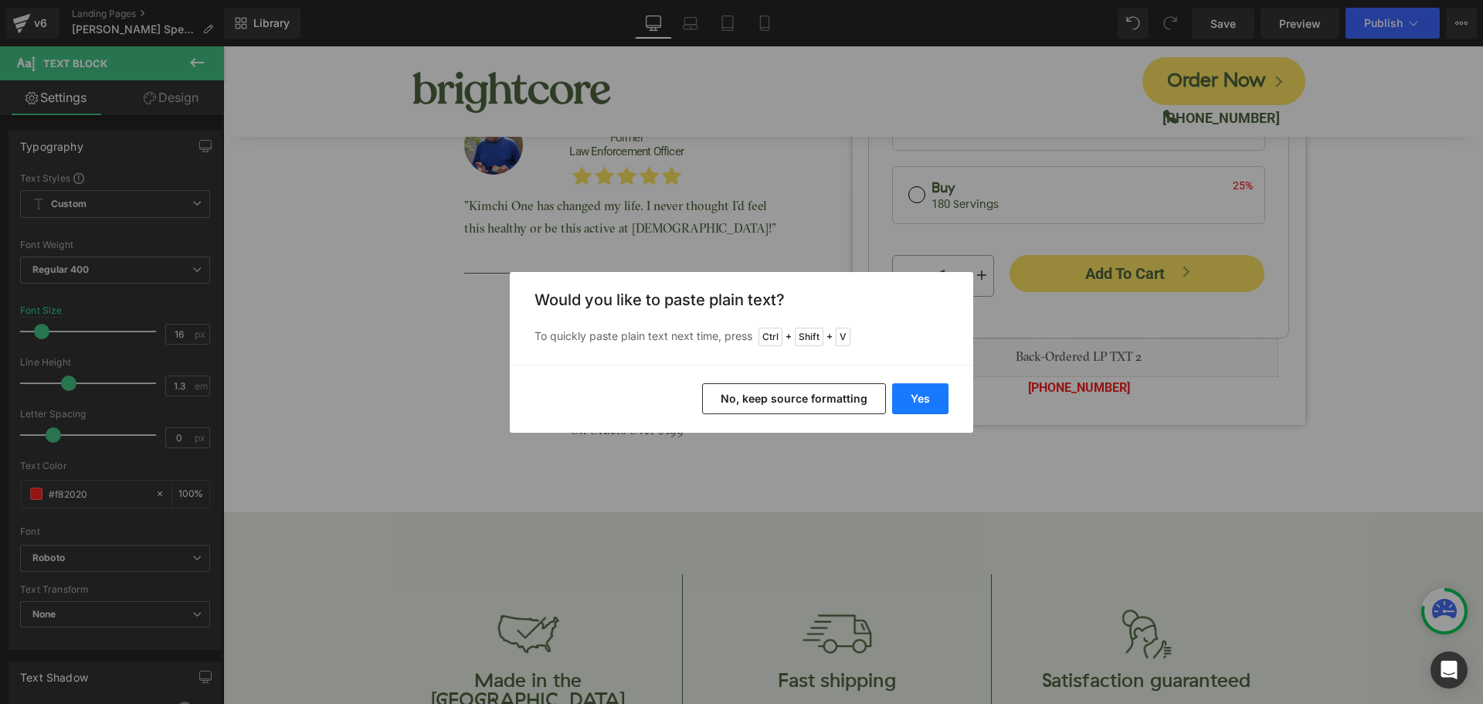
click at [944, 401] on button "Yes" at bounding box center [920, 398] width 56 height 31
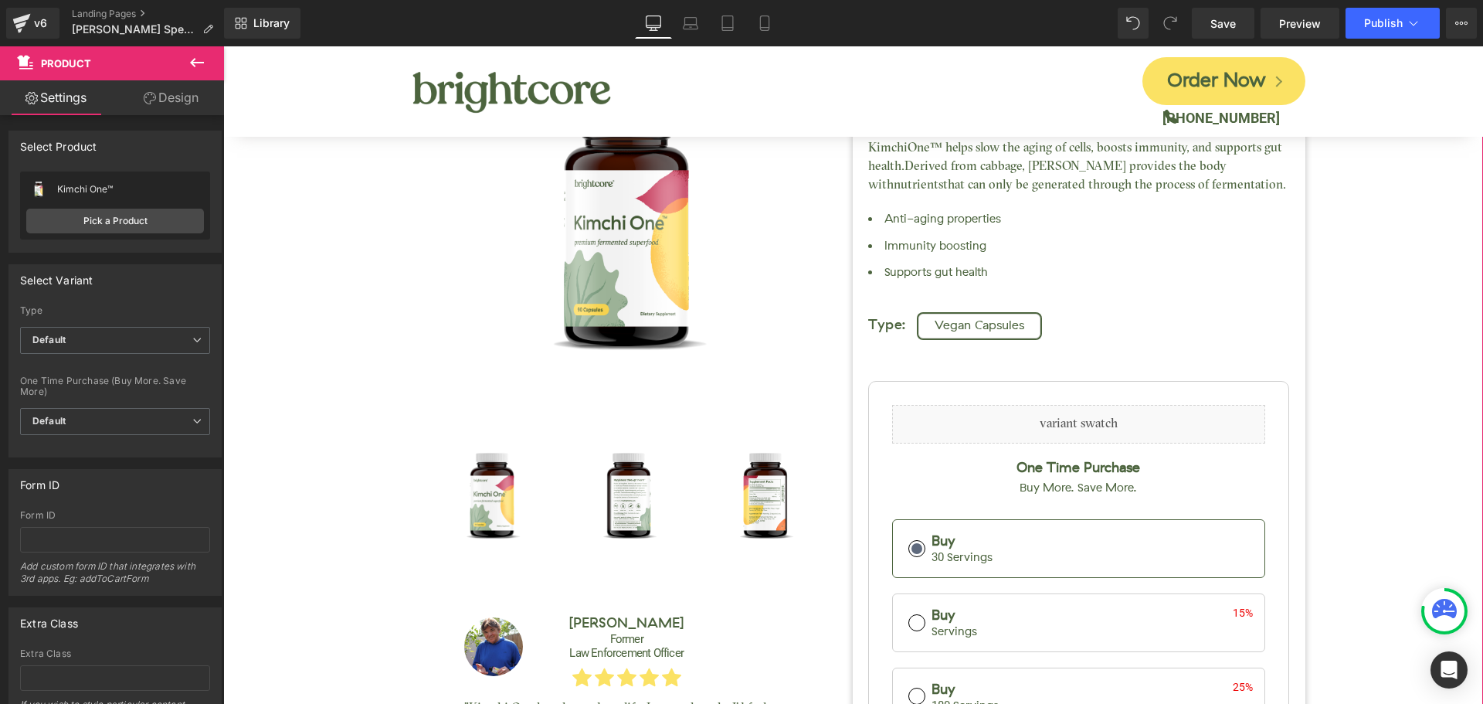
scroll to position [0, 0]
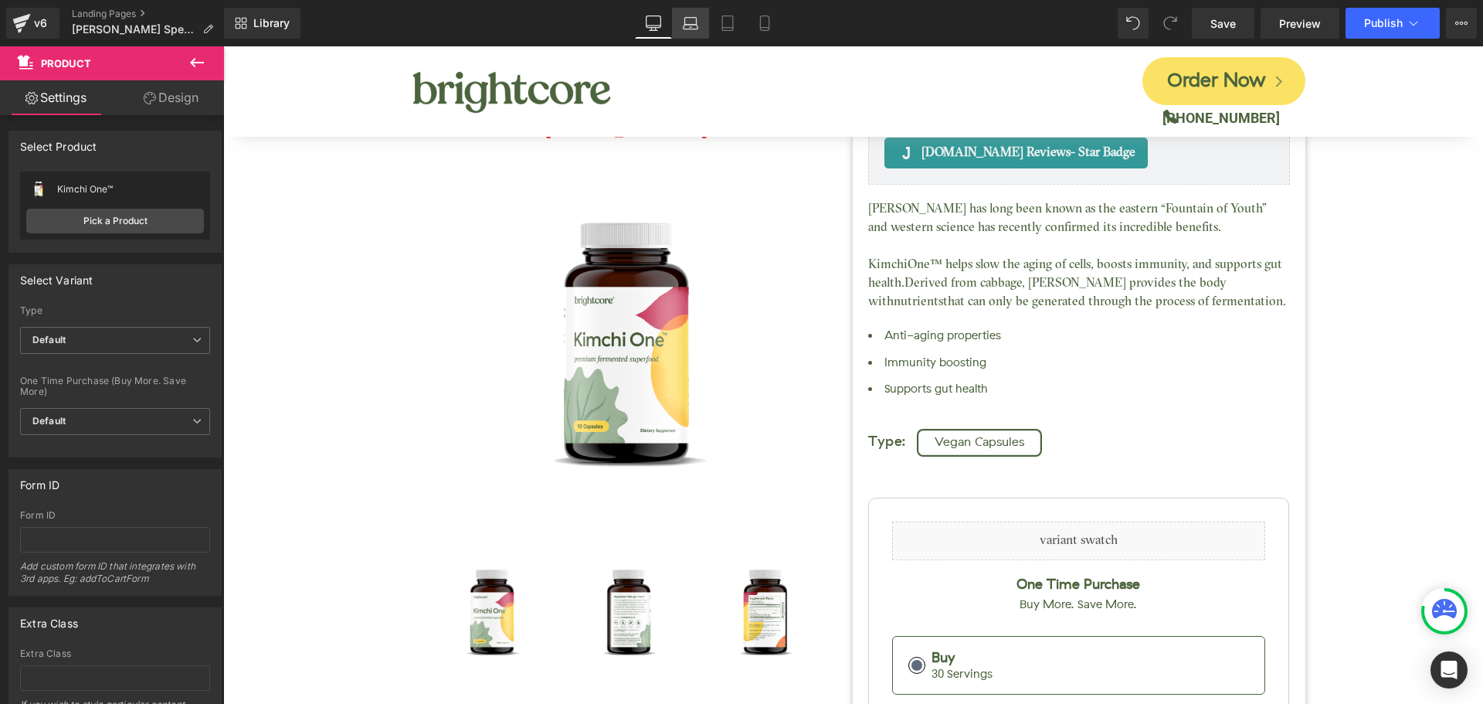
click at [707, 33] on link "Laptop" at bounding box center [690, 23] width 37 height 31
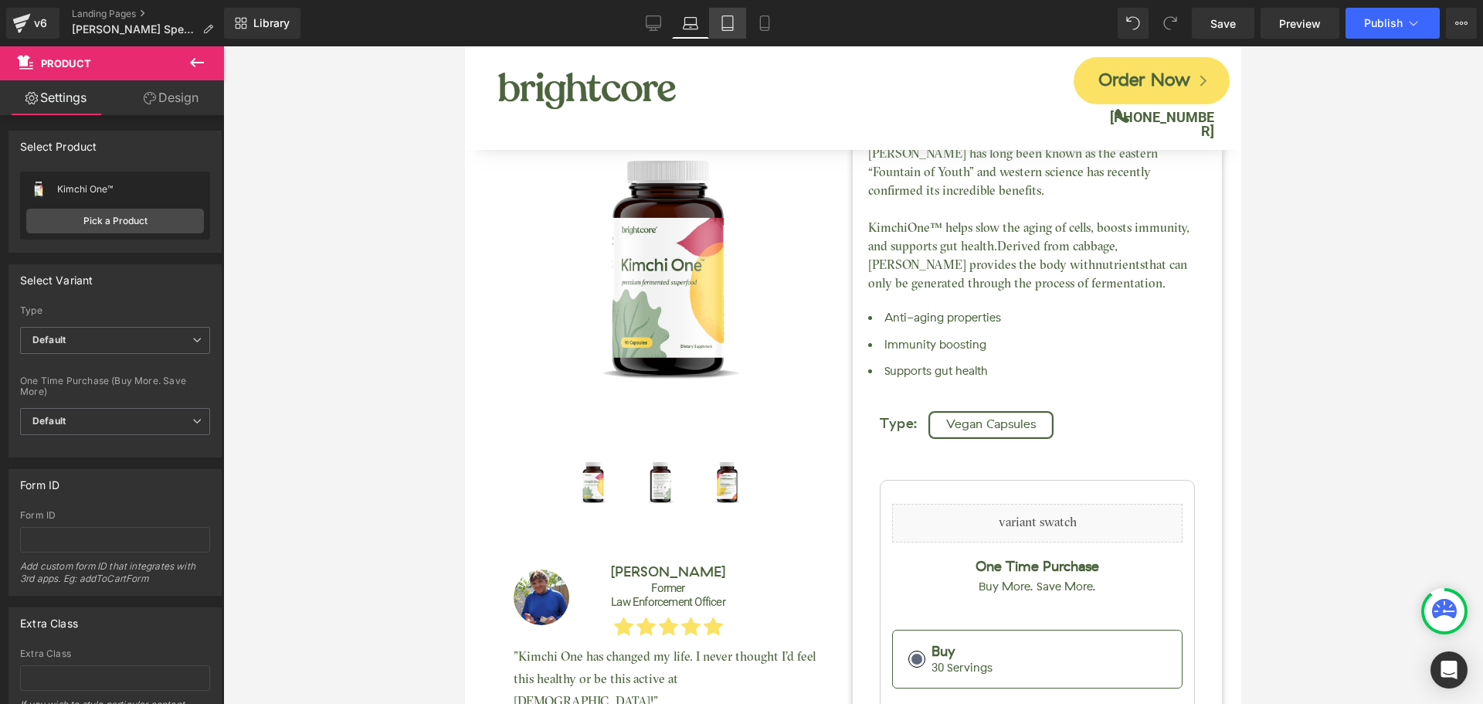
click at [735, 25] on icon at bounding box center [727, 22] width 15 height 15
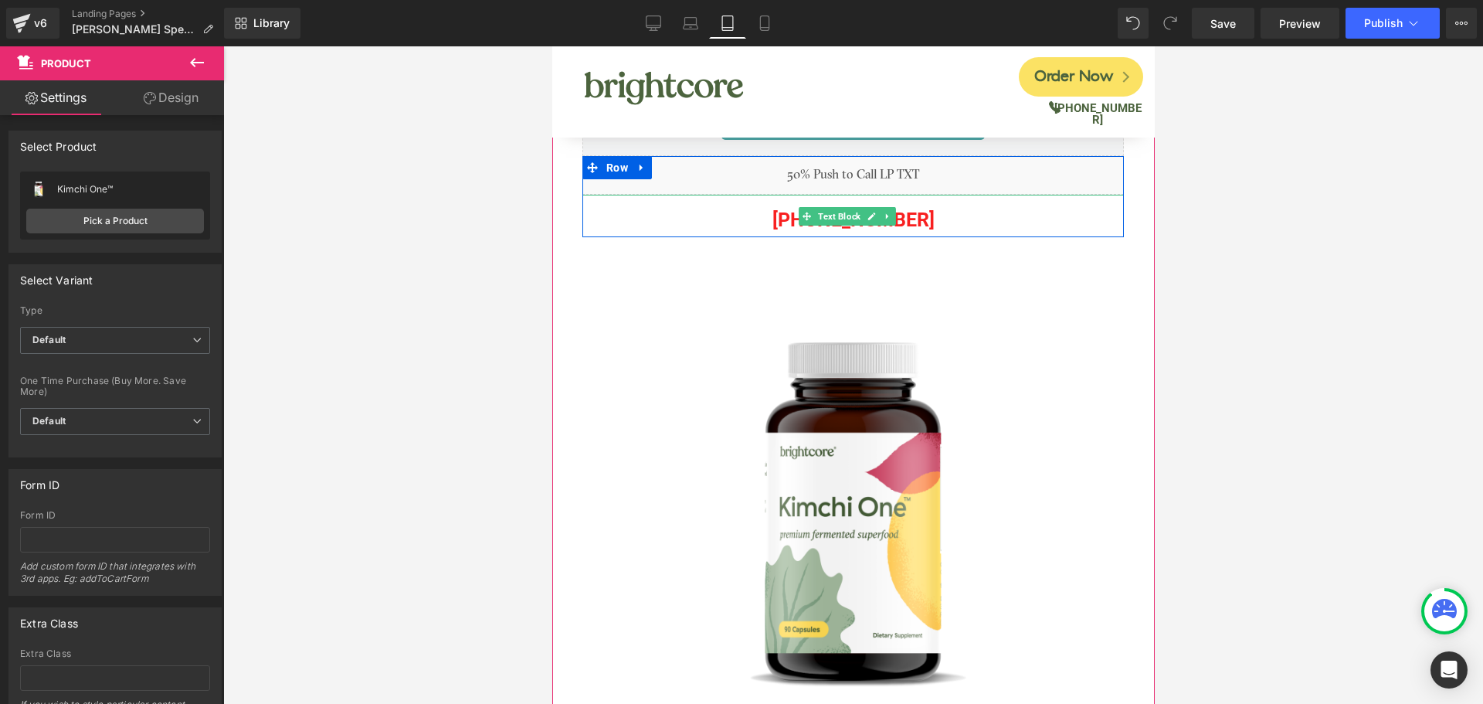
click at [943, 217] on p "[PHONE_NUMBER]" at bounding box center [852, 219] width 541 height 35
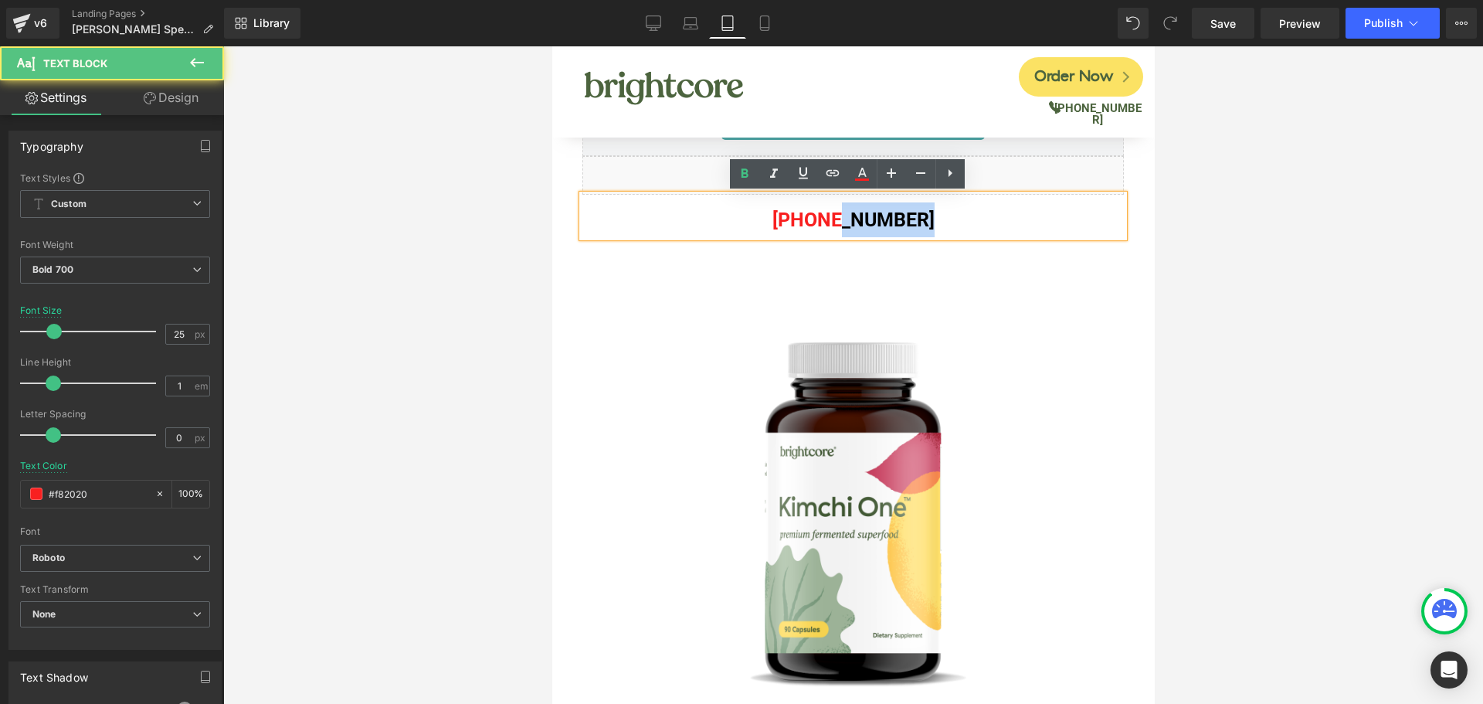
drag, startPoint x: 834, startPoint y: 220, endPoint x: 923, endPoint y: 222, distance: 88.8
click at [923, 222] on p "[PHONE_NUMBER]" at bounding box center [852, 219] width 541 height 35
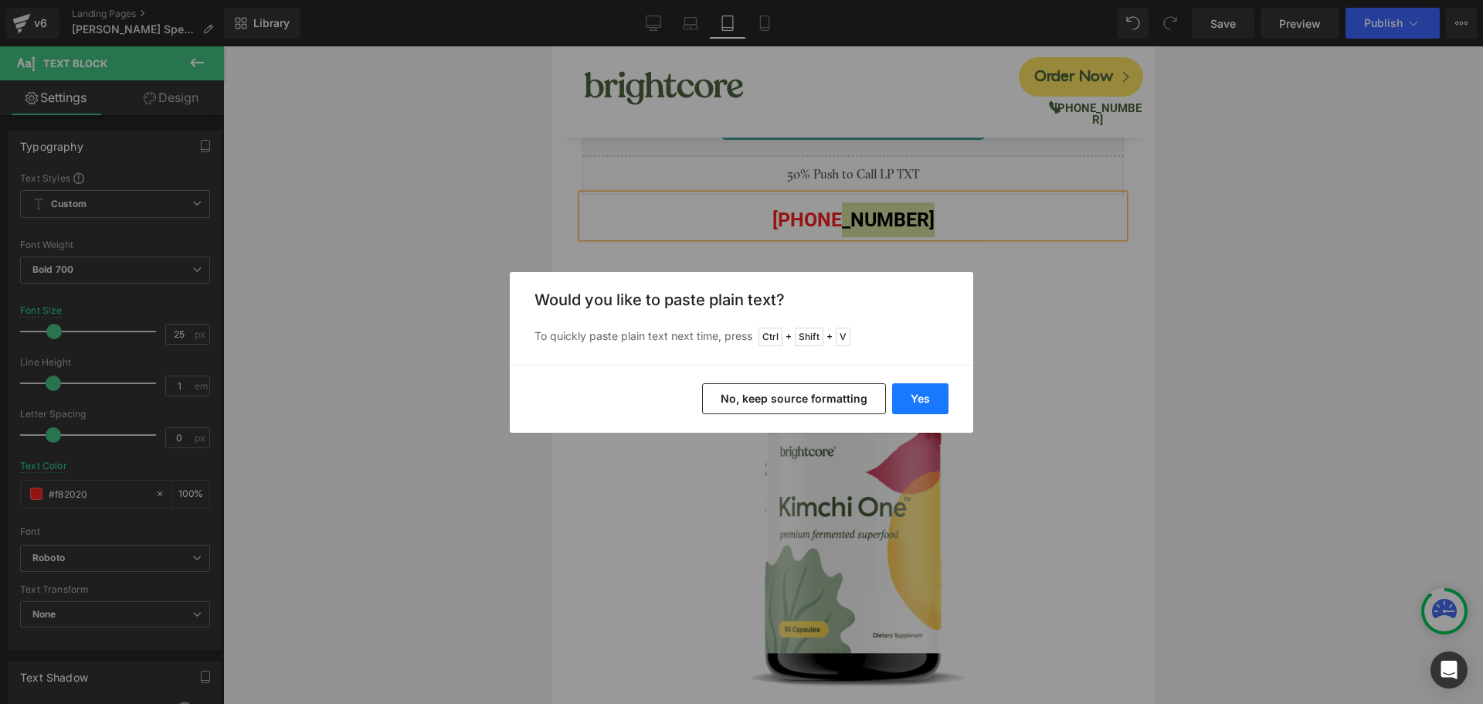
click at [913, 399] on button "Yes" at bounding box center [920, 398] width 56 height 31
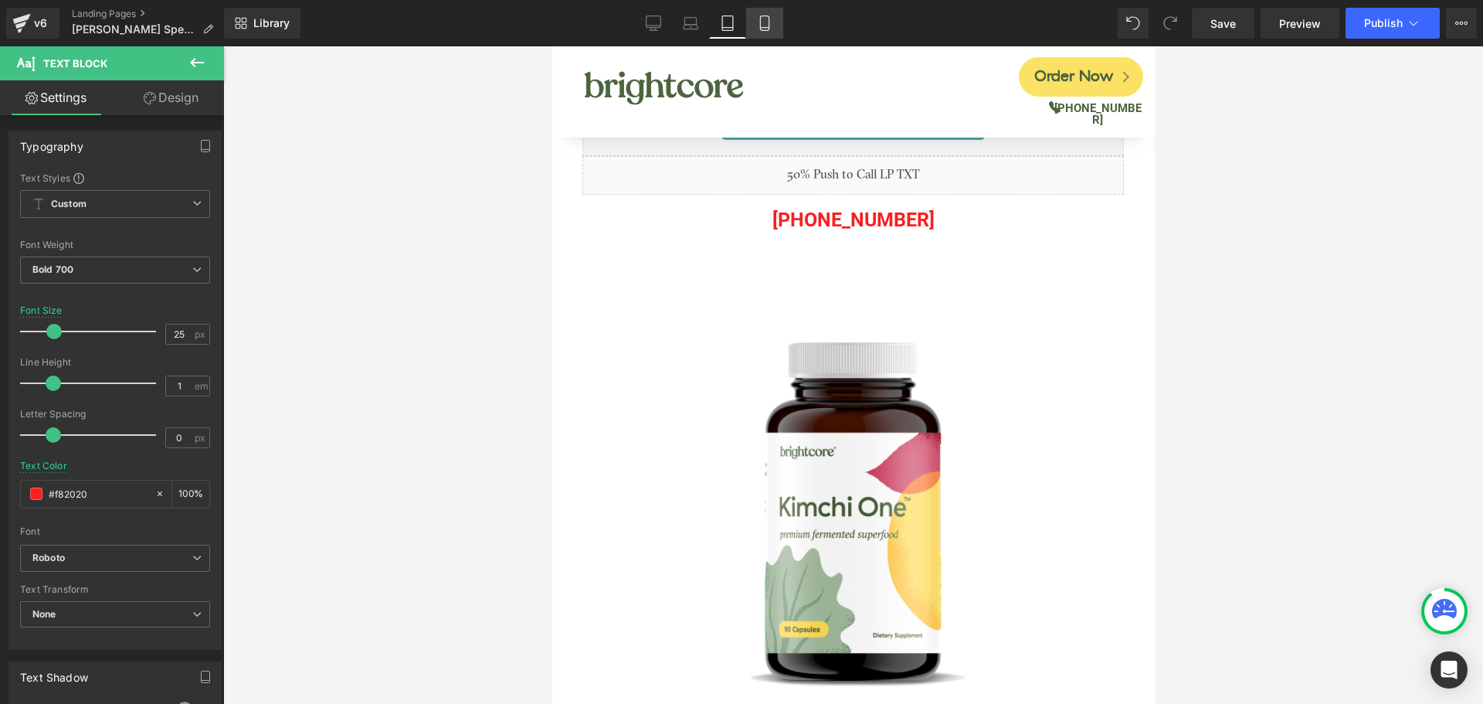
click at [769, 29] on icon at bounding box center [764, 23] width 8 height 15
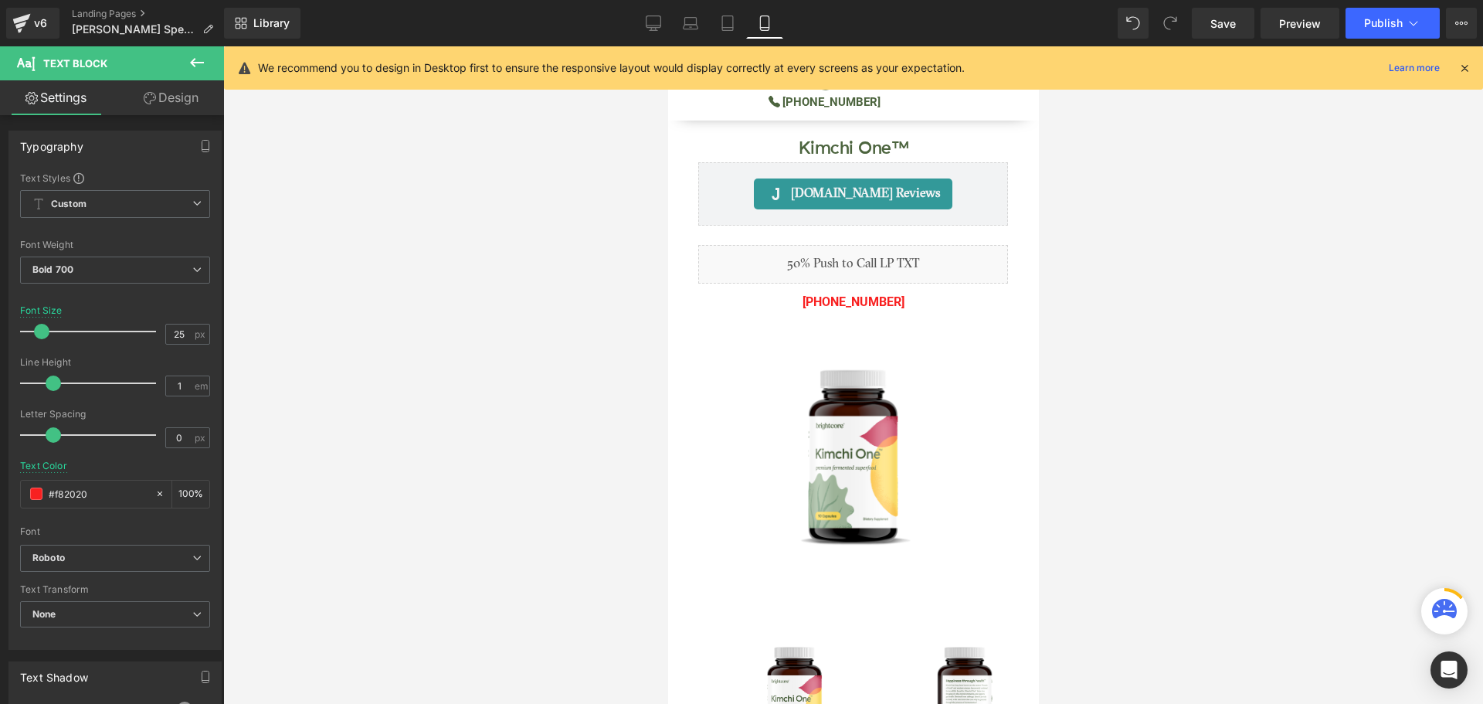
scroll to position [89, 0]
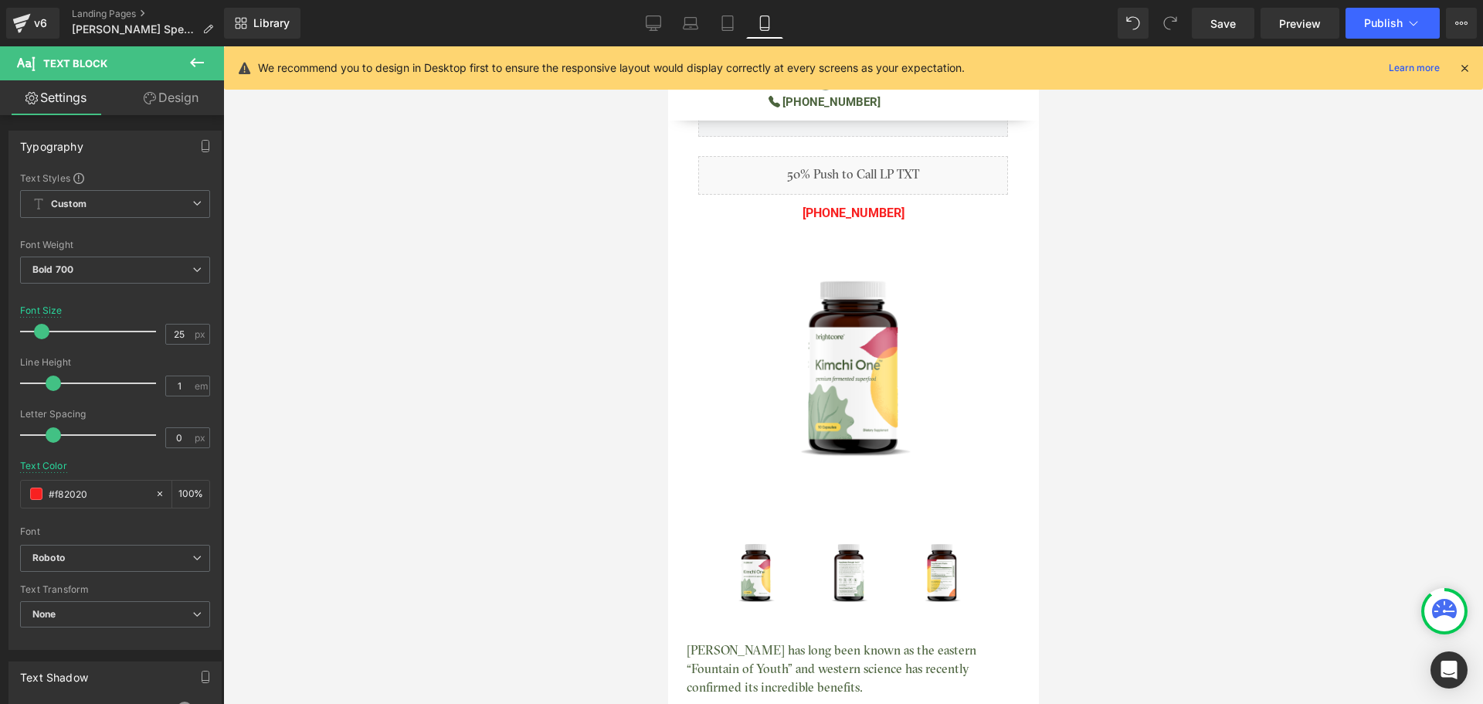
click at [1460, 65] on icon at bounding box center [1465, 68] width 14 height 14
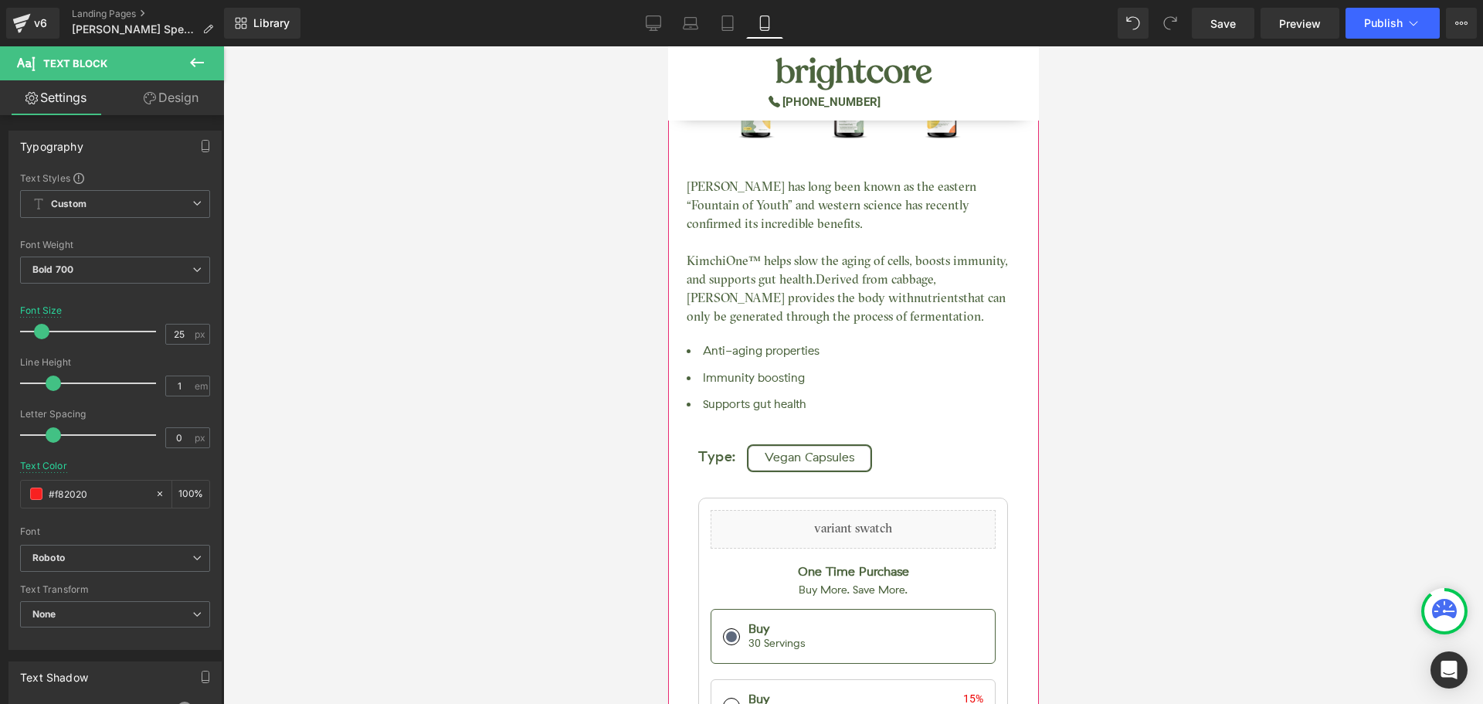
scroll to position [243, 0]
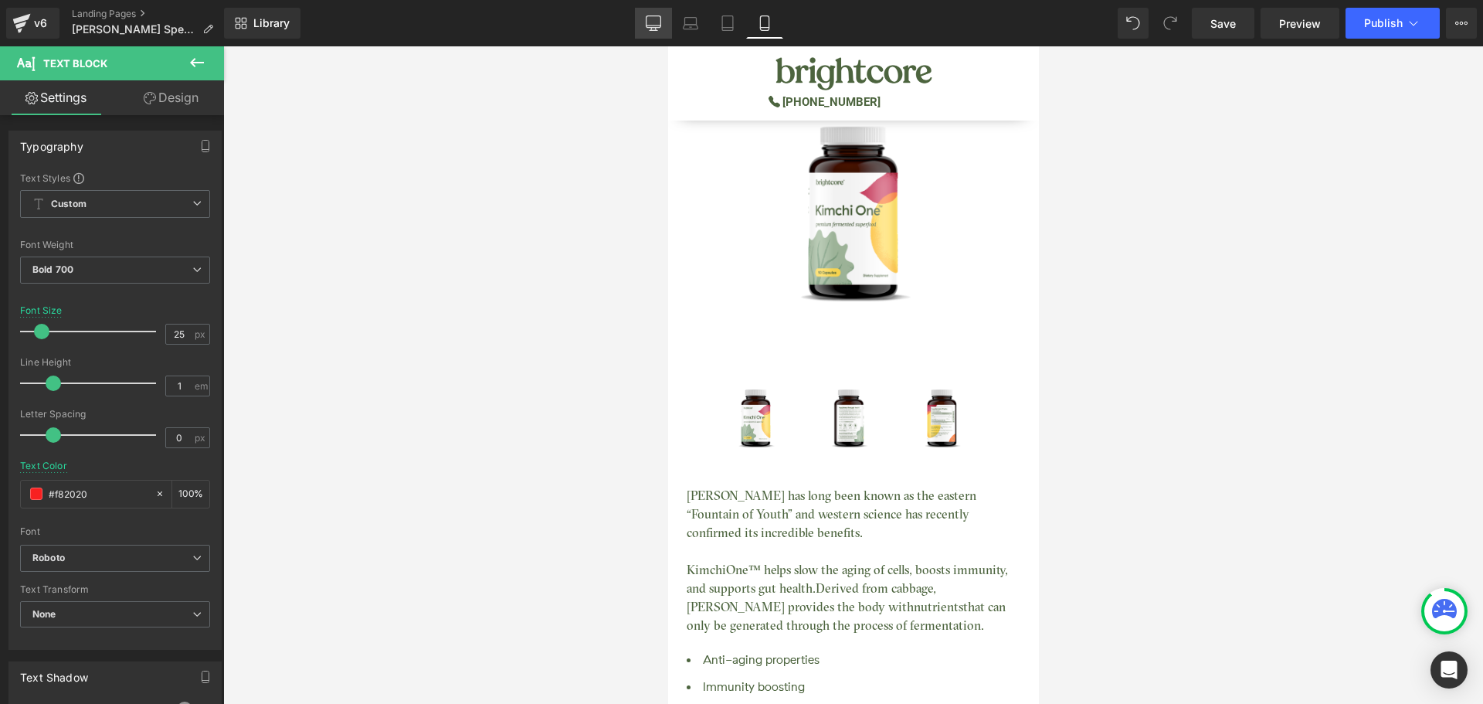
click at [655, 22] on icon at bounding box center [653, 22] width 15 height 15
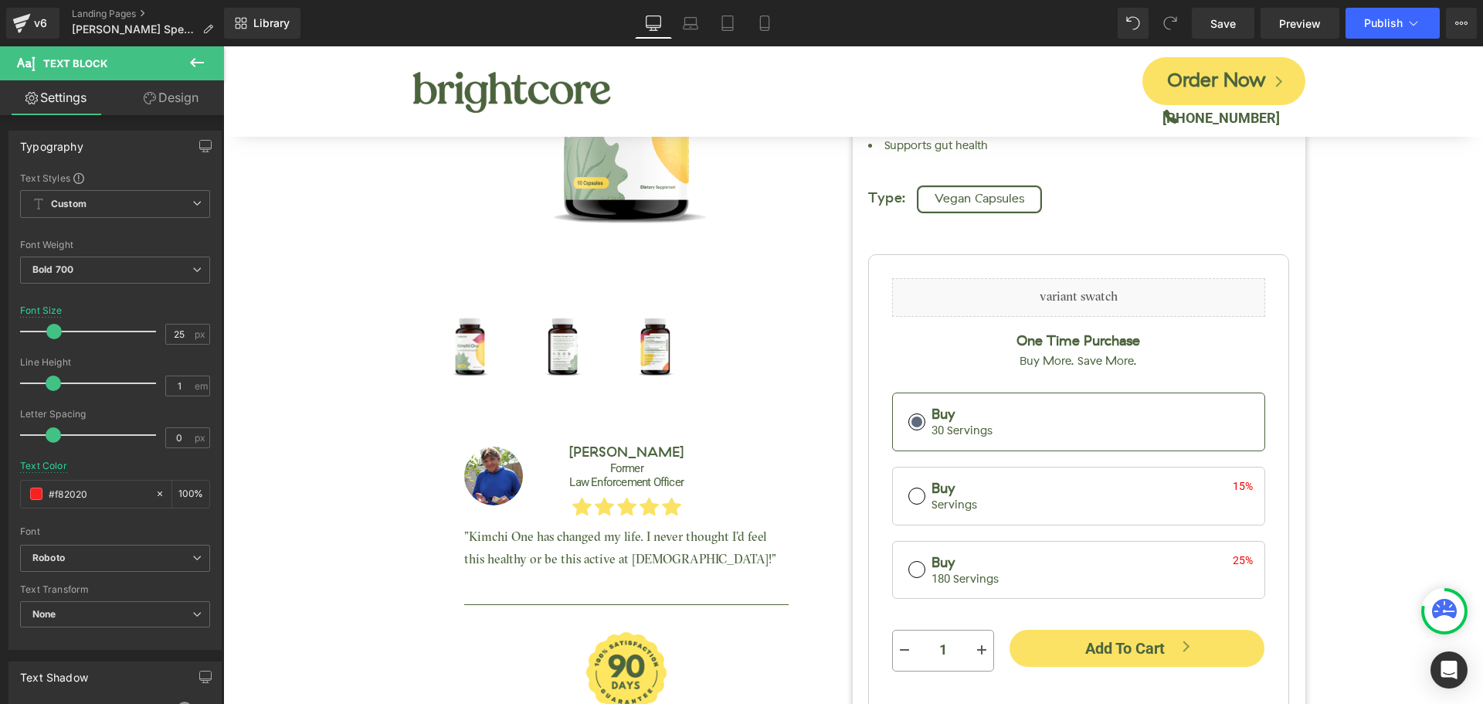
scroll to position [0, 0]
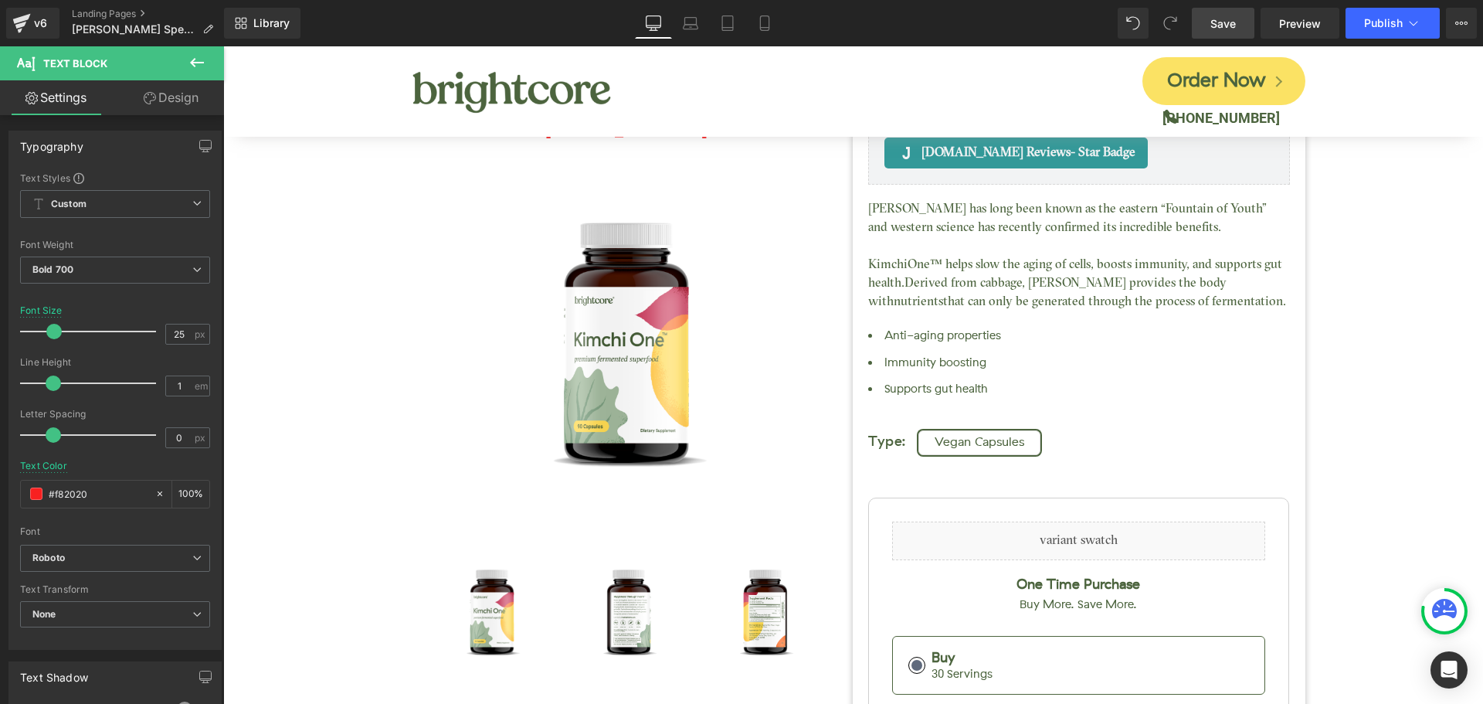
click at [1234, 19] on span "Save" at bounding box center [1222, 23] width 25 height 16
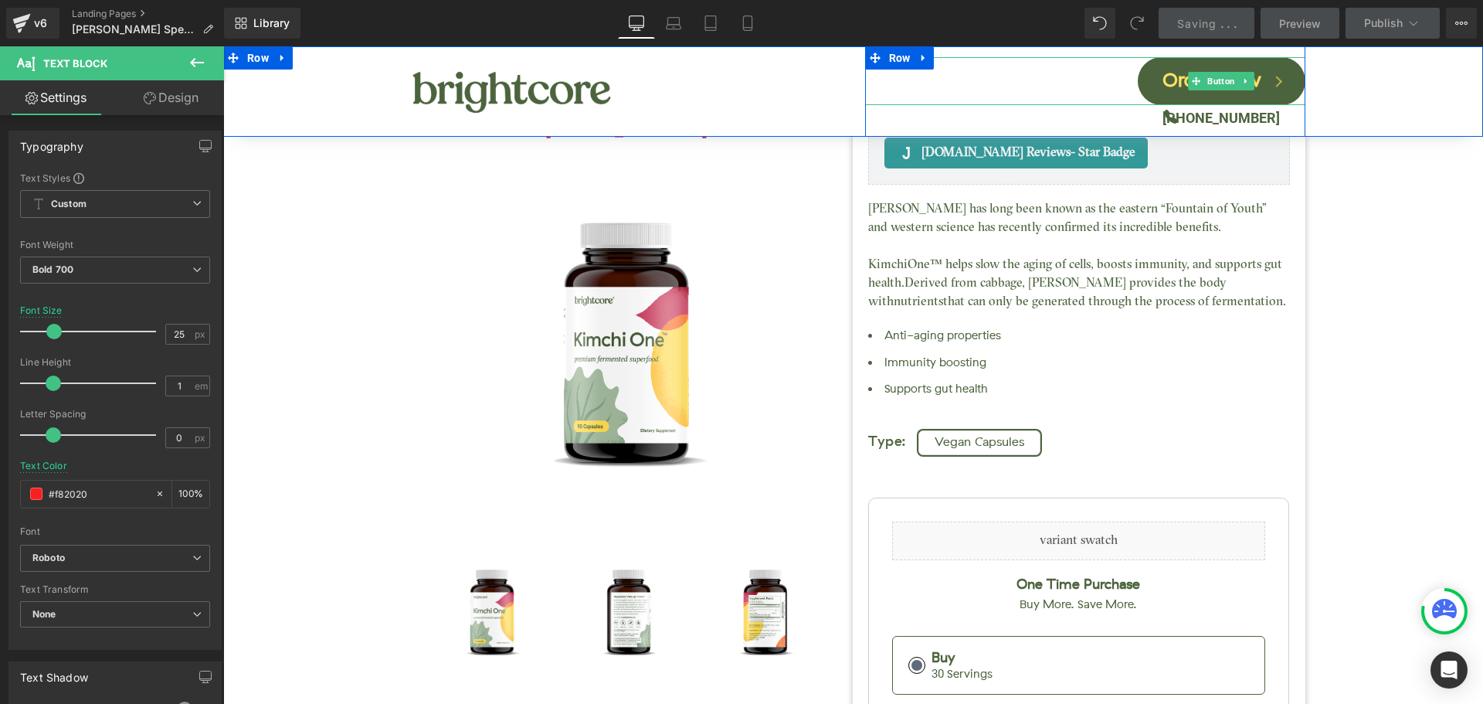
click at [1272, 90] on link "Order Now" at bounding box center [1222, 81] width 168 height 48
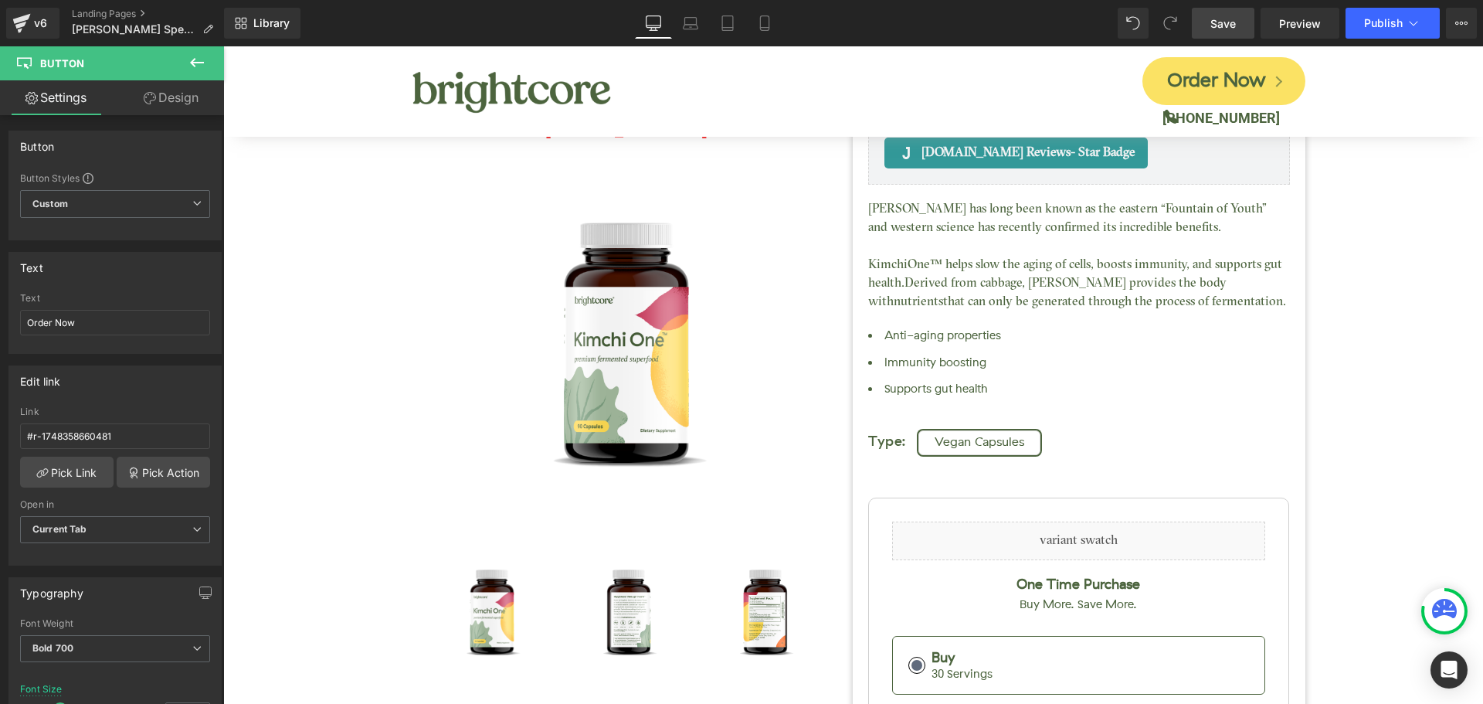
drag, startPoint x: 1477, startPoint y: 121, endPoint x: 1706, endPoint y: 49, distance: 239.7
click at [1461, 29] on icon at bounding box center [1461, 23] width 12 height 12
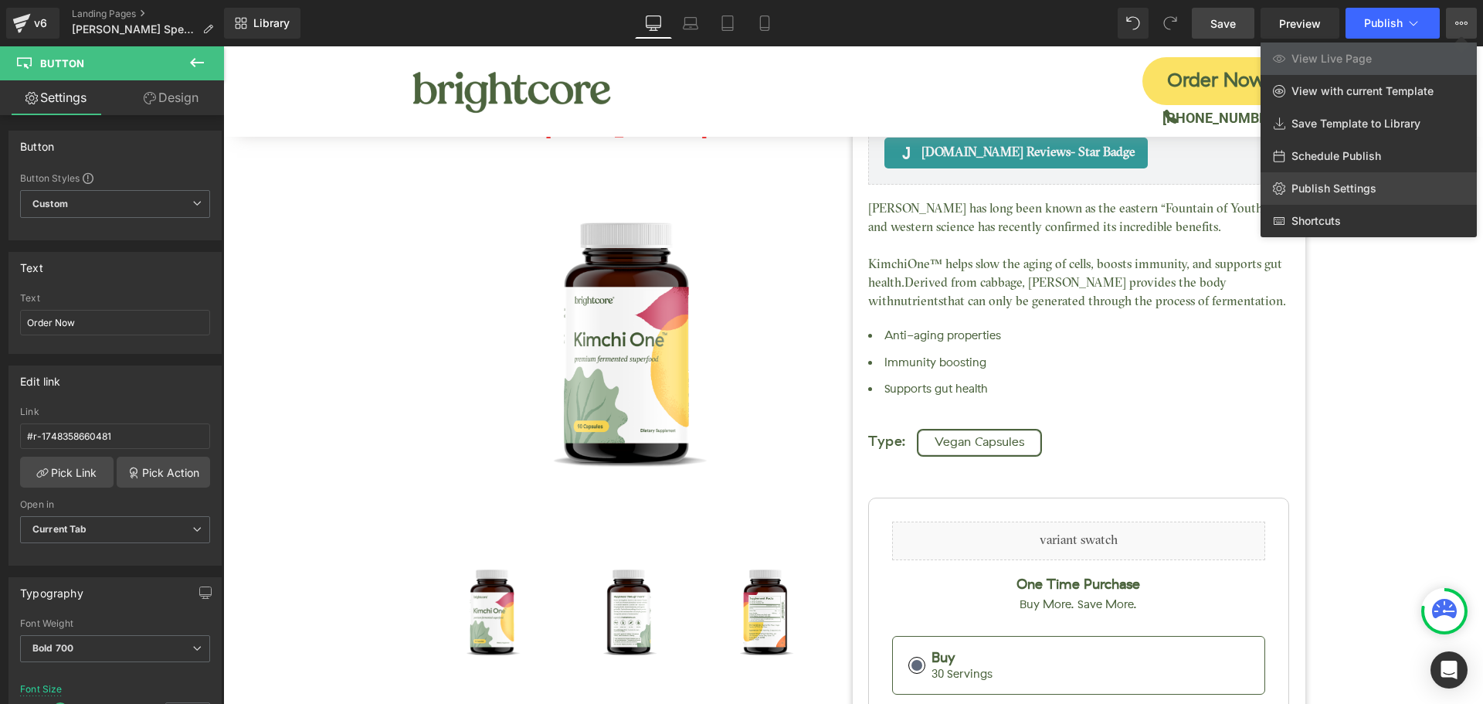
click at [1342, 191] on span "Publish Settings" at bounding box center [1333, 189] width 85 height 14
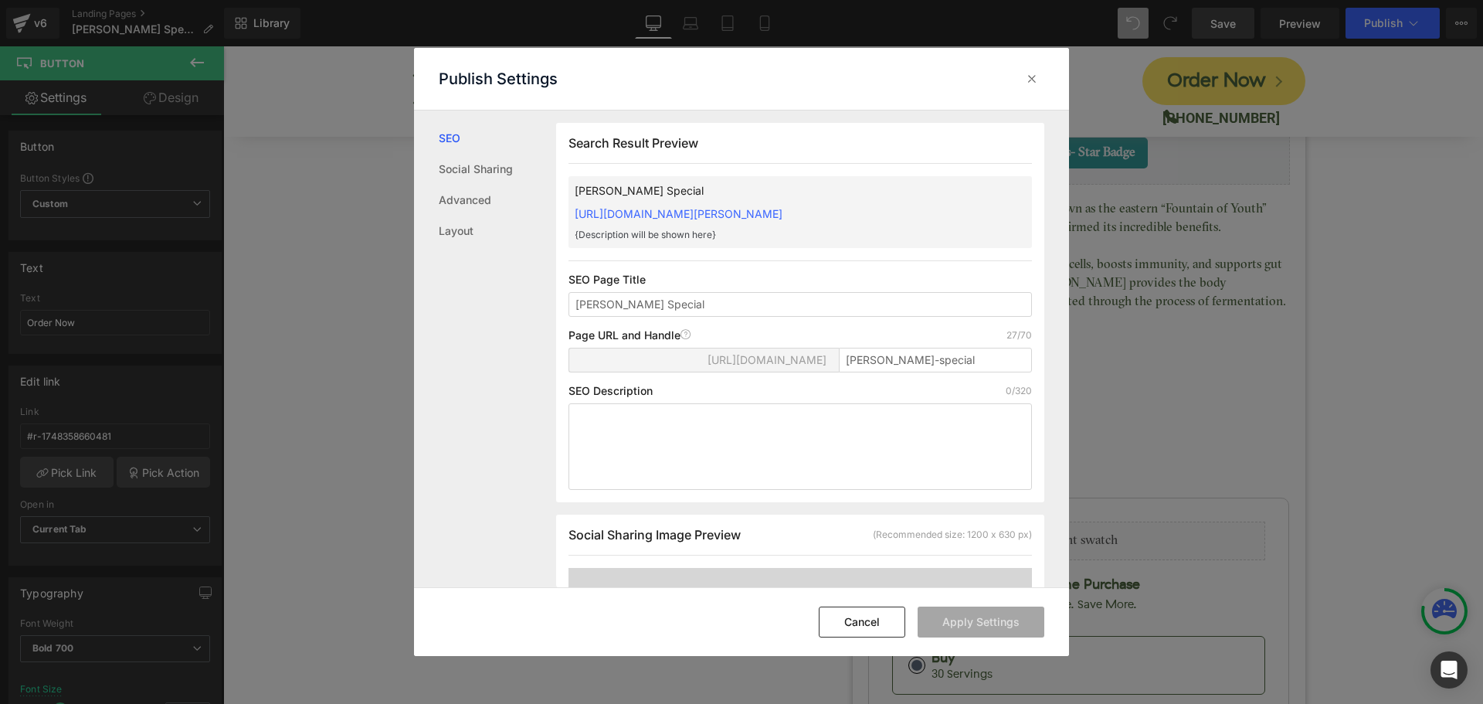
scroll to position [1, 0]
drag, startPoint x: 840, startPoint y: 357, endPoint x: 1096, endPoint y: 355, distance: 255.7
click at [1096, 355] on div "Publish Settings SEO Social Sharing Advanced Layout Search Result Preview [PERS…" at bounding box center [741, 352] width 1483 height 704
type input "[PERSON_NAME]"
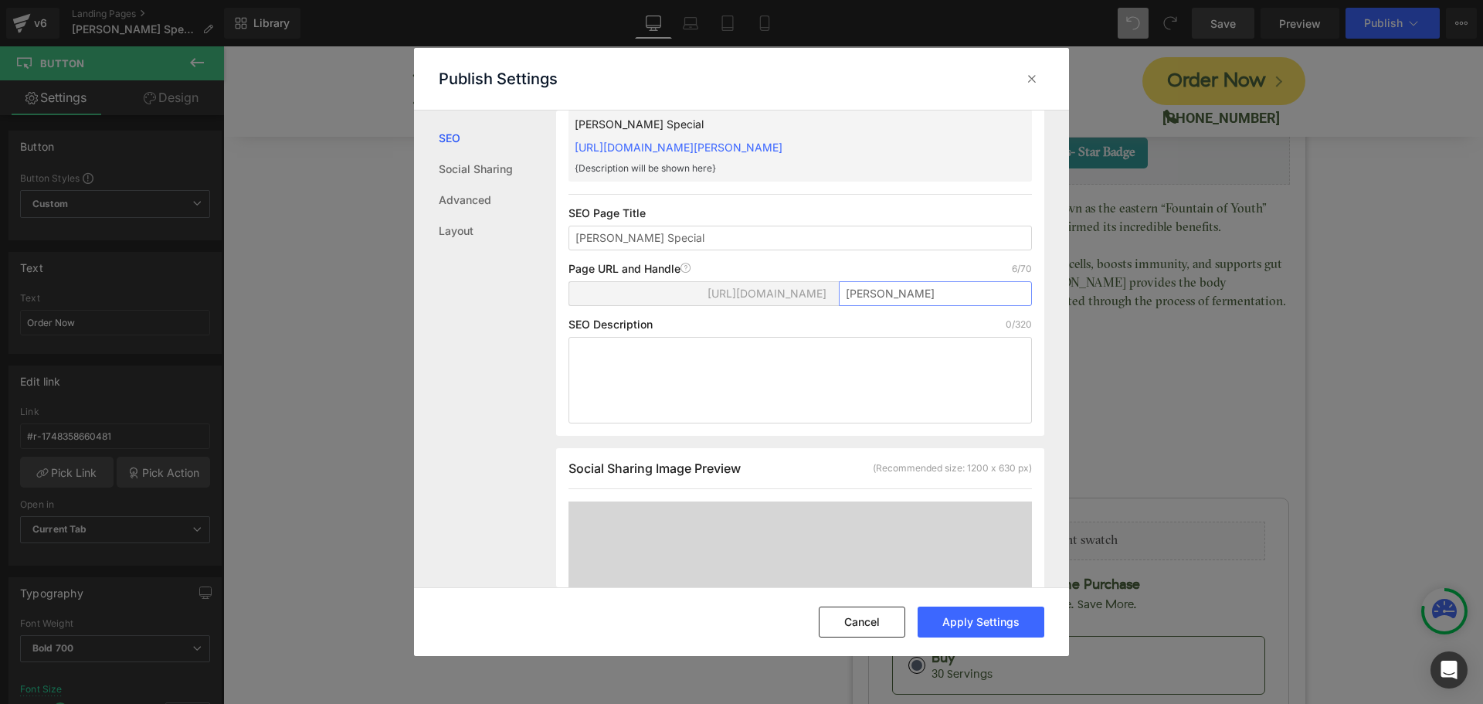
scroll to position [0, 0]
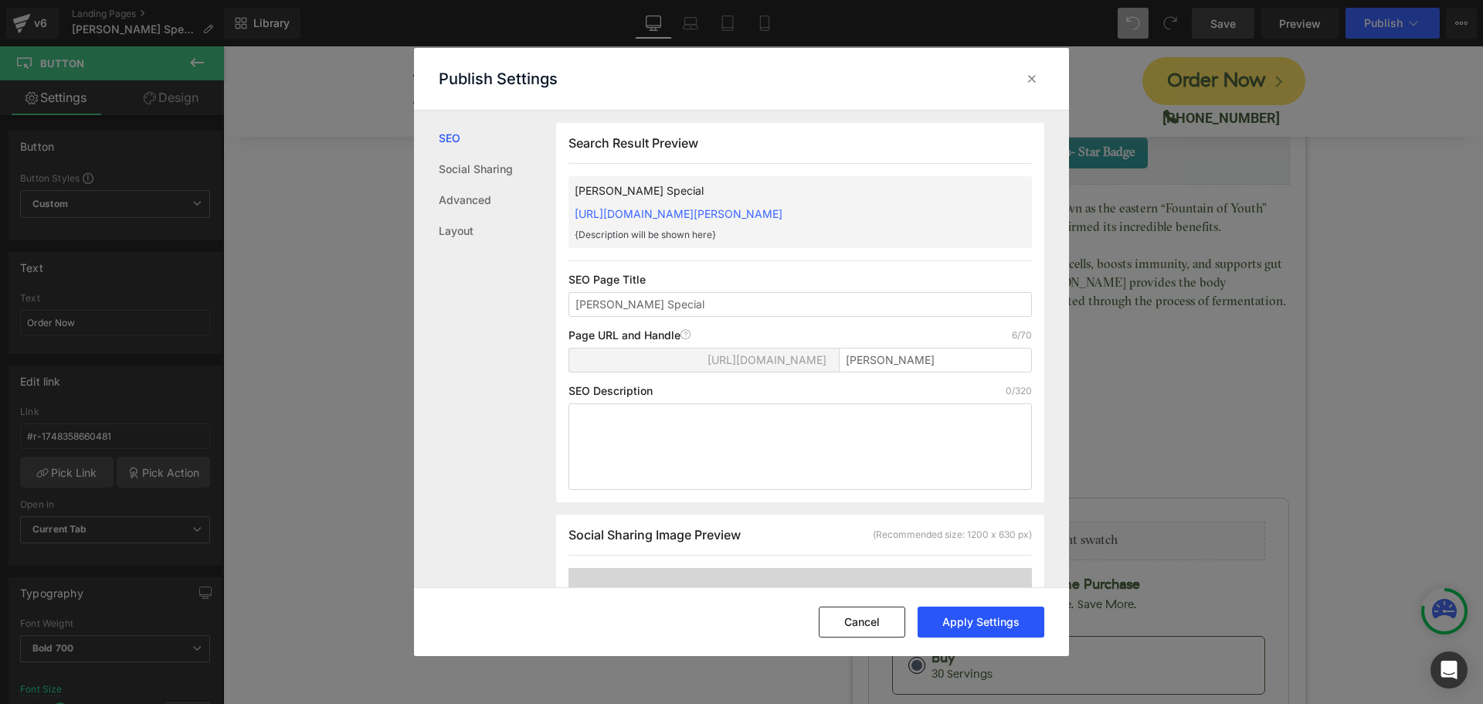
click at [986, 615] on button "Apply Settings" at bounding box center [981, 621] width 127 height 31
click at [1027, 80] on icon at bounding box center [1031, 78] width 15 height 15
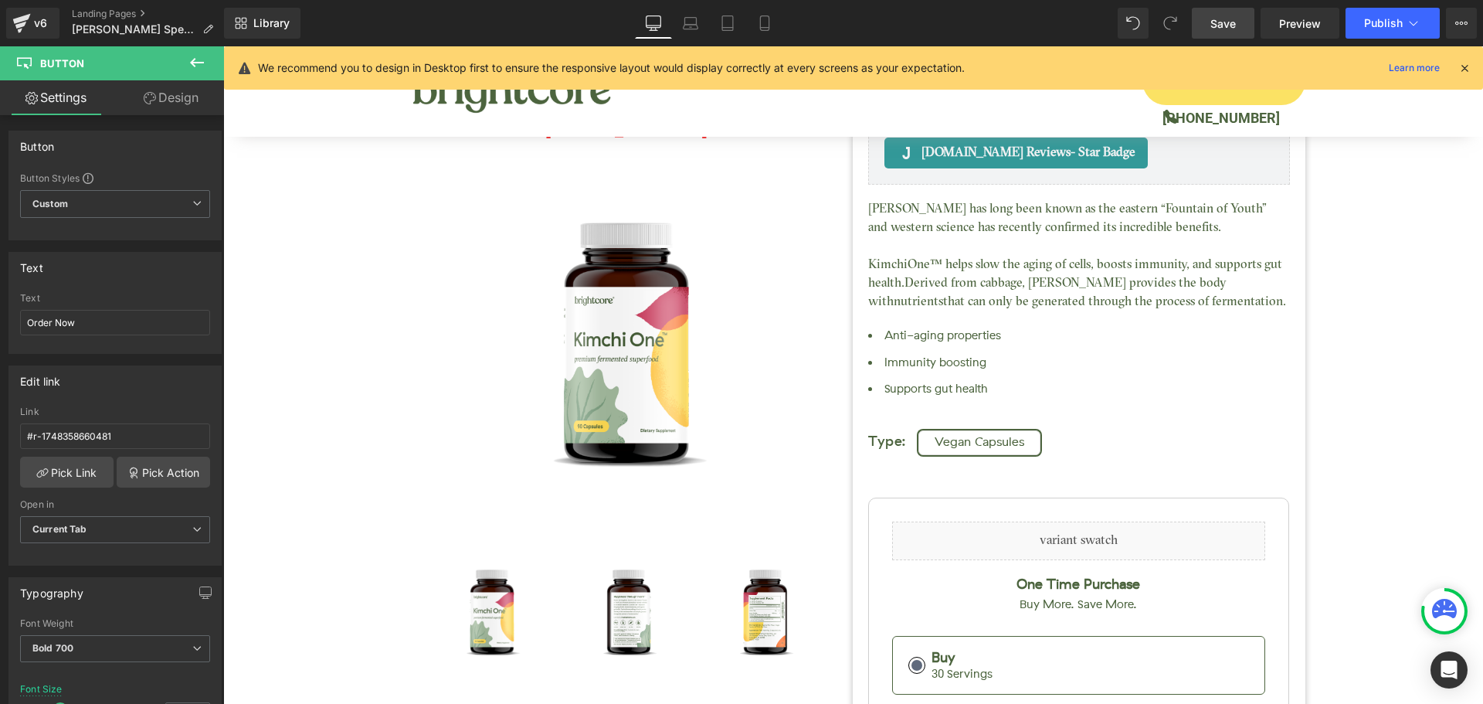
click at [1468, 66] on icon at bounding box center [1465, 68] width 14 height 14
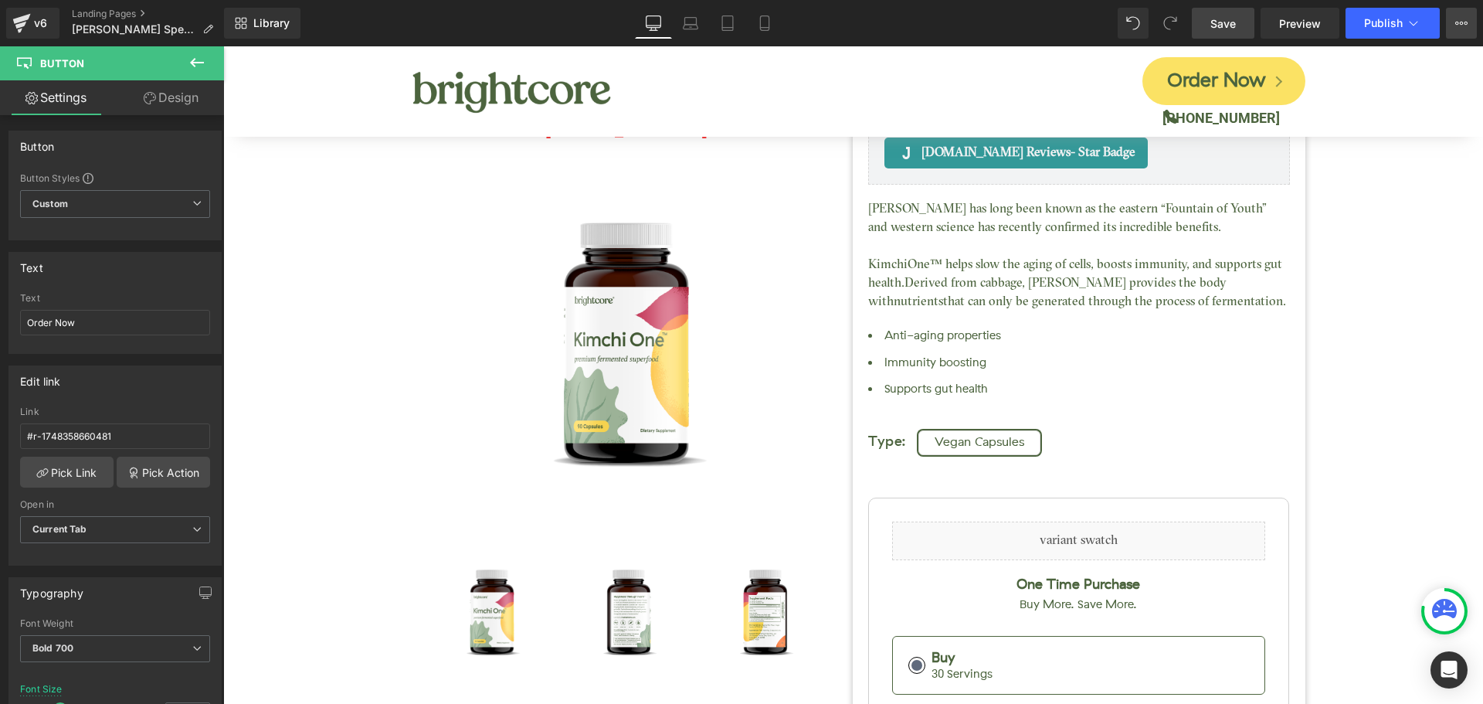
click at [1458, 23] on icon at bounding box center [1461, 23] width 12 height 12
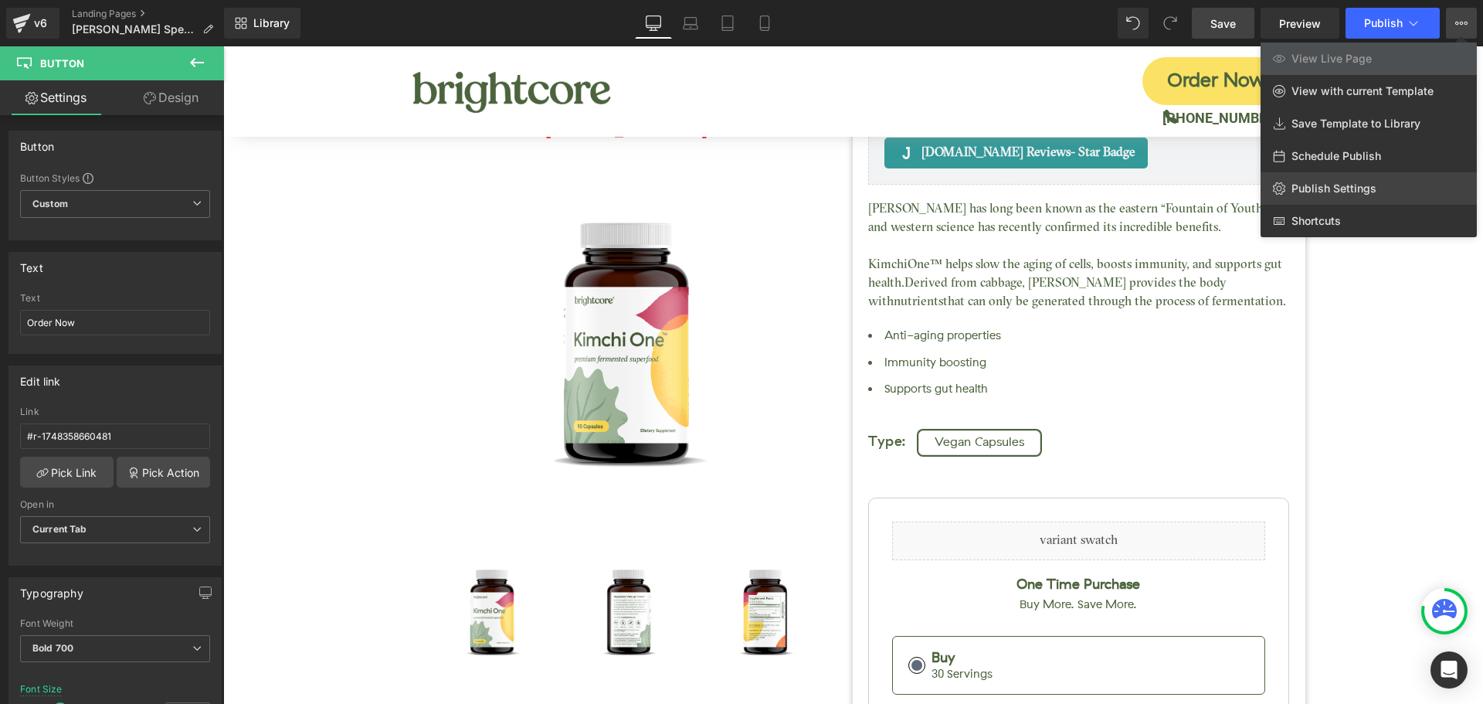
click at [1366, 178] on link "Publish Settings" at bounding box center [1369, 188] width 216 height 32
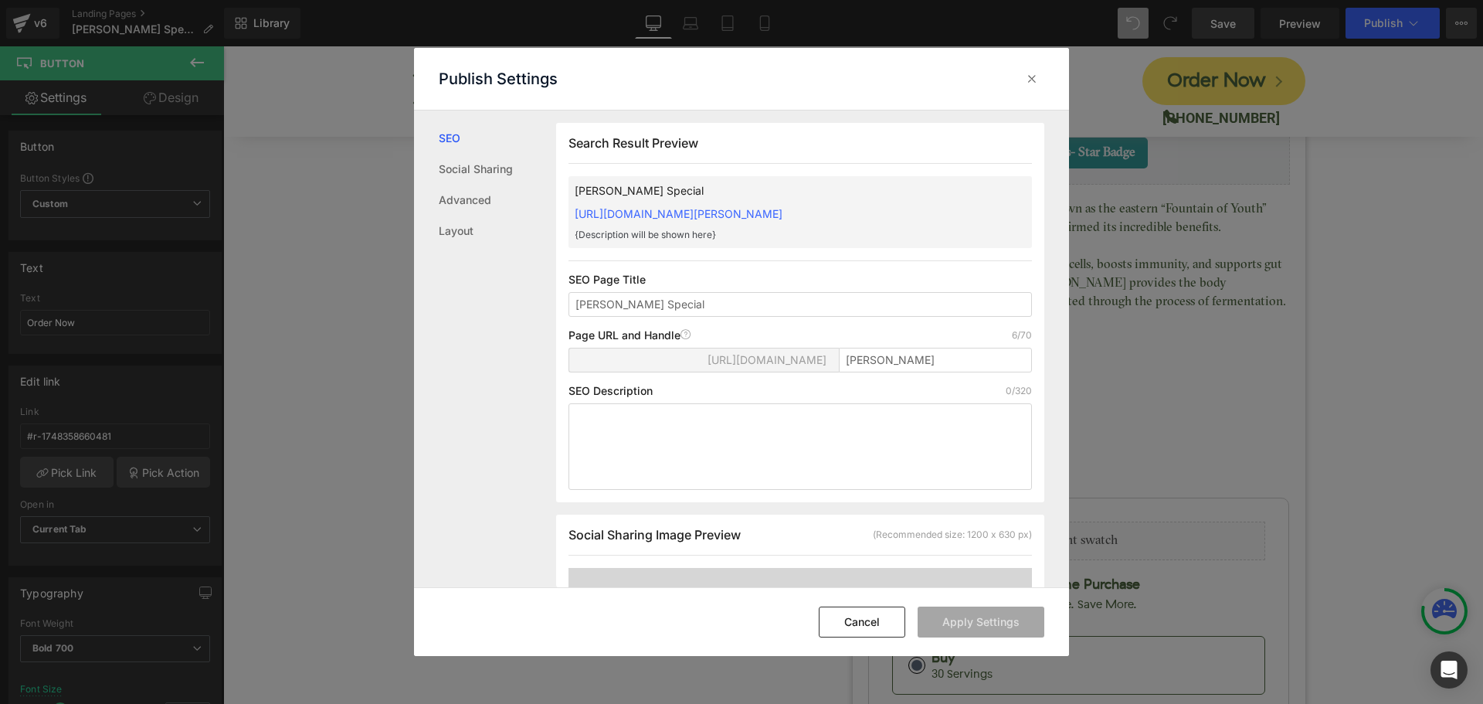
scroll to position [1, 0]
click at [1034, 74] on icon at bounding box center [1031, 78] width 15 height 15
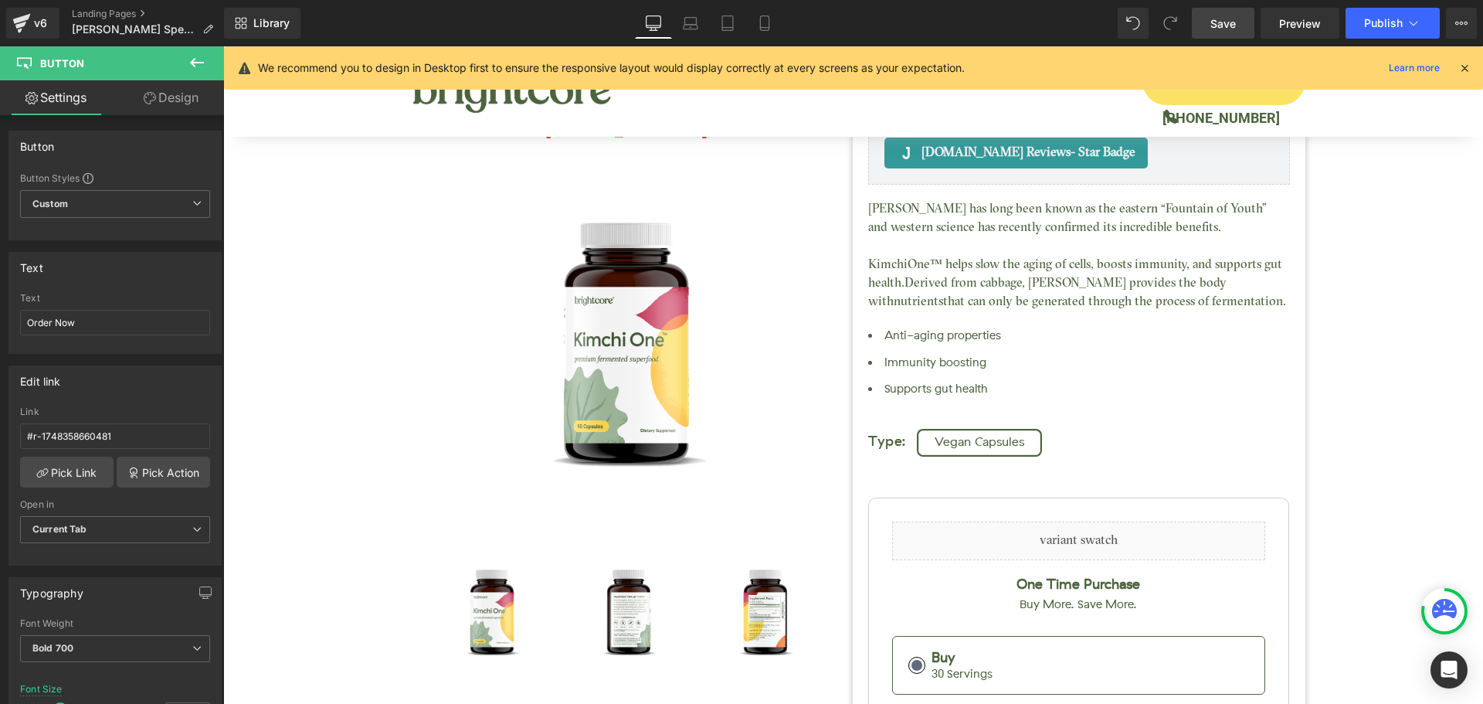
click at [1471, 68] on div "We recommend you to design in Desktop first to ensure the responsive layout wou…" at bounding box center [853, 67] width 1259 height 43
click at [1469, 68] on icon at bounding box center [1465, 68] width 14 height 14
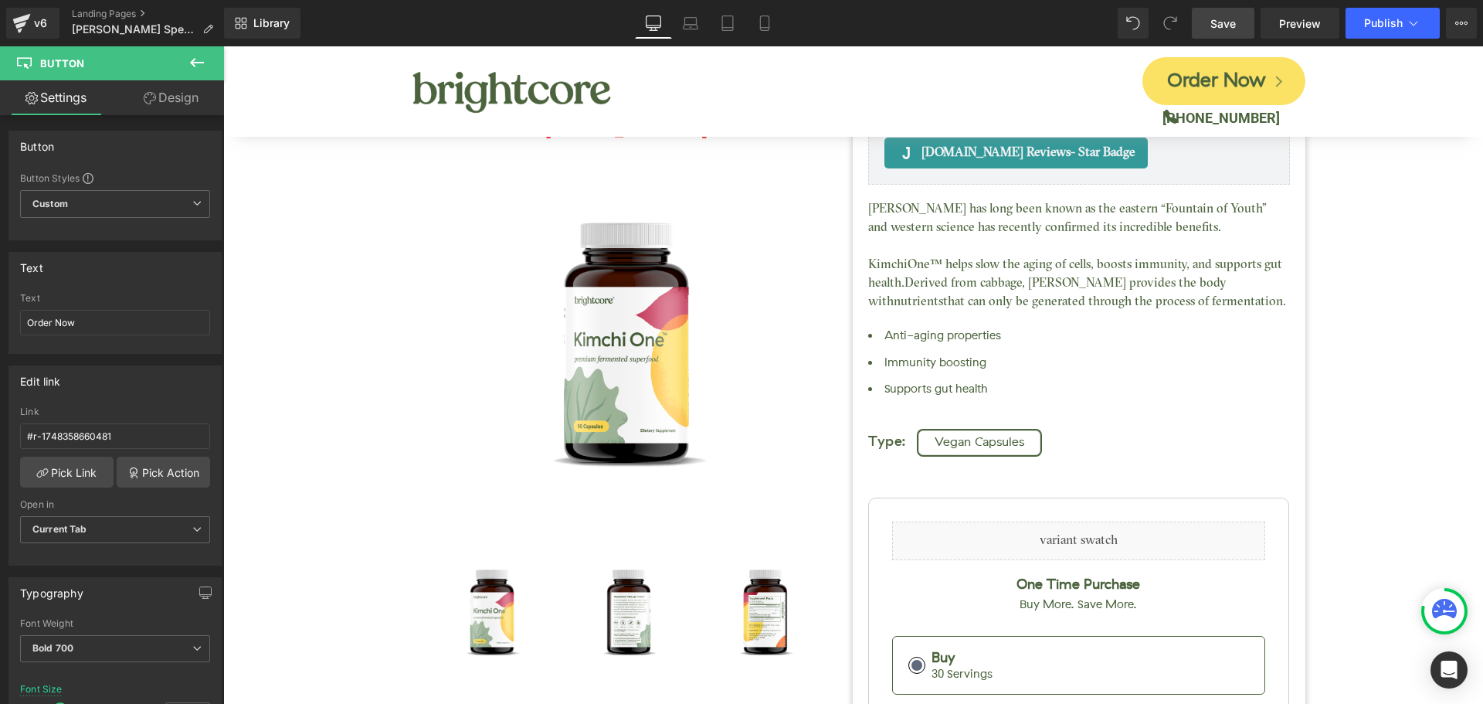
click at [1236, 25] on span "Save" at bounding box center [1222, 23] width 25 height 16
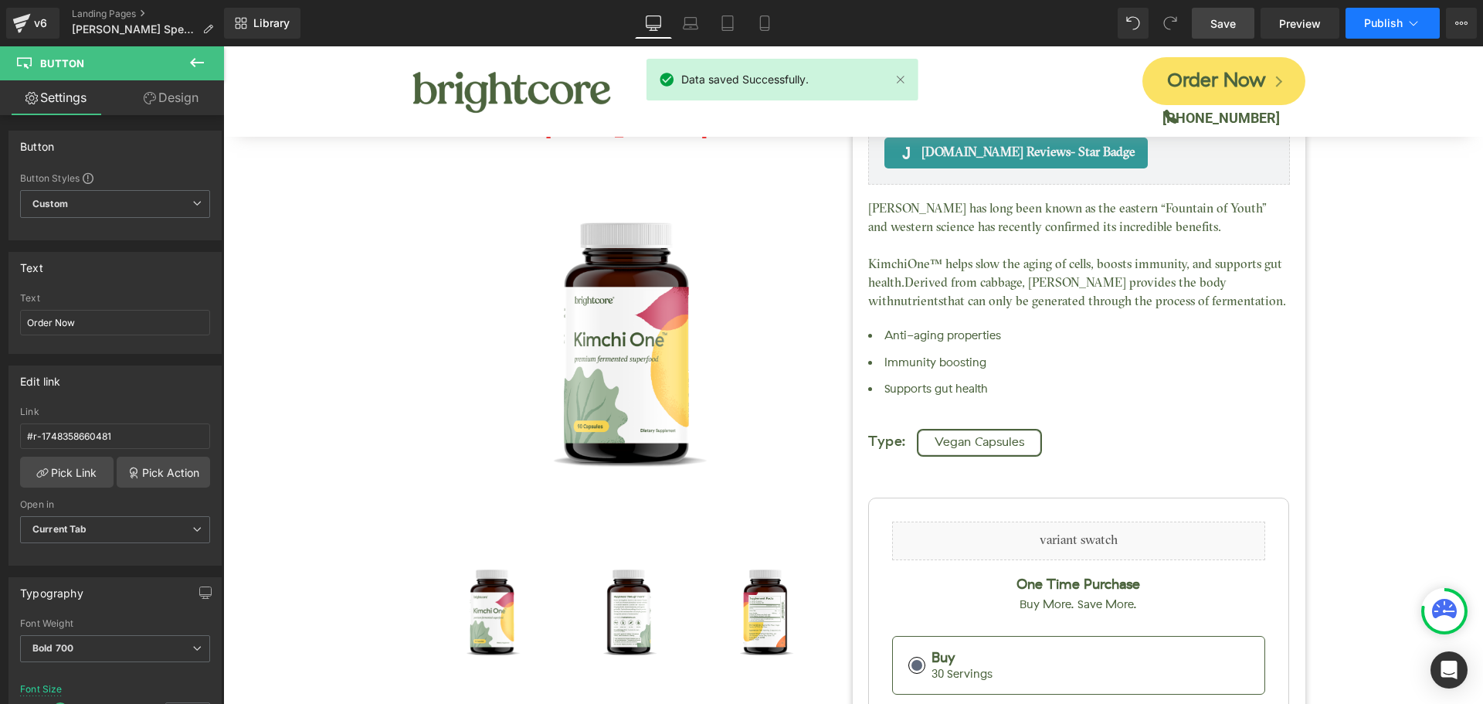
click at [1381, 29] on button "Publish" at bounding box center [1393, 23] width 94 height 31
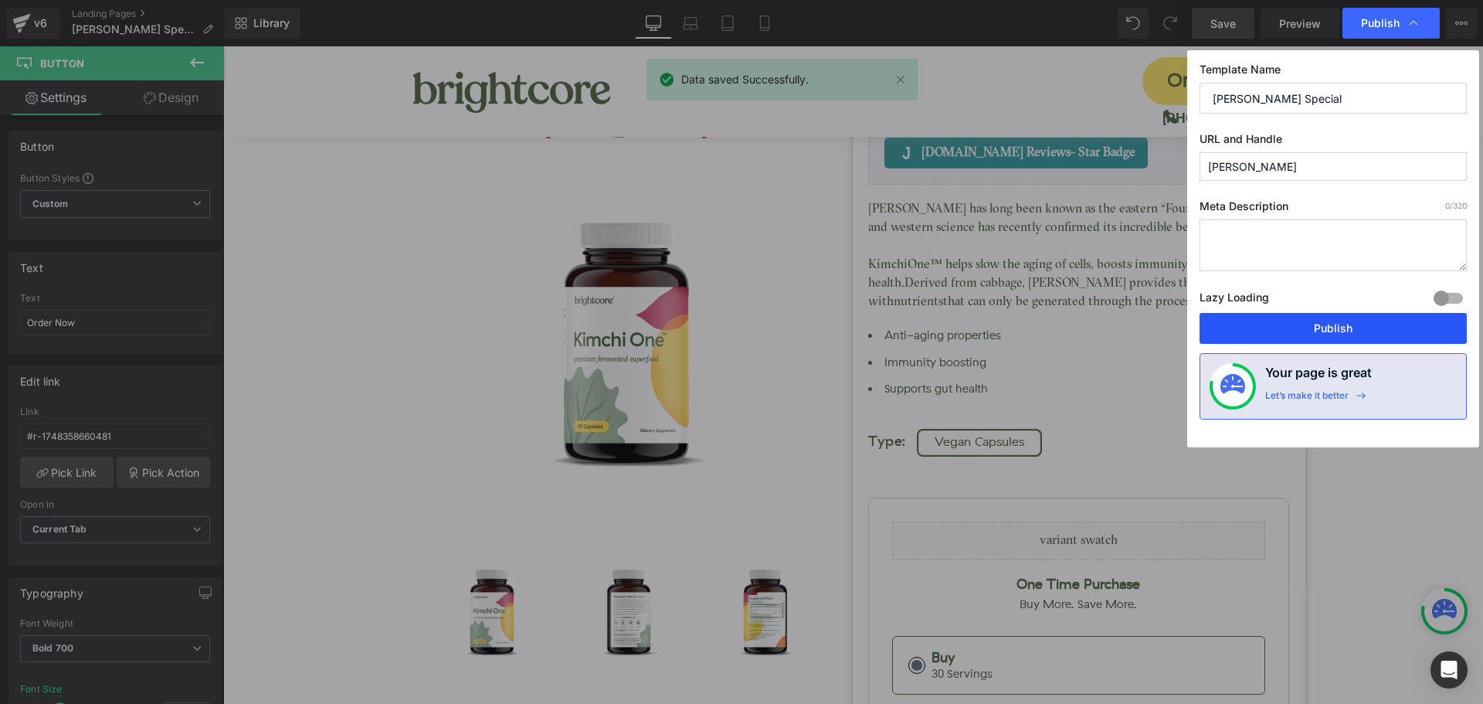
drag, startPoint x: 1368, startPoint y: 324, endPoint x: 1146, endPoint y: 278, distance: 227.1
click at [1368, 324] on button "Publish" at bounding box center [1333, 328] width 267 height 31
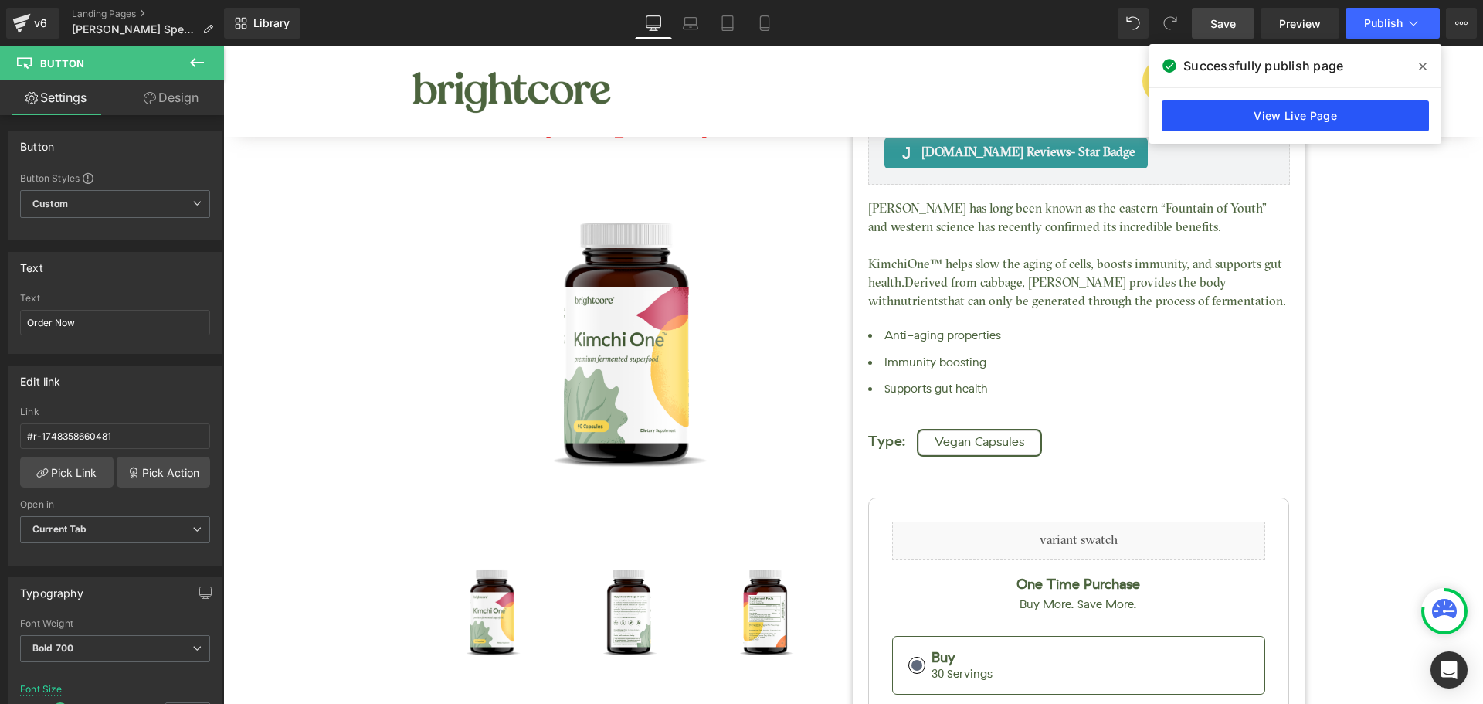
click at [1325, 118] on link "View Live Page" at bounding box center [1295, 115] width 267 height 31
